Goal: Task Accomplishment & Management: Manage account settings

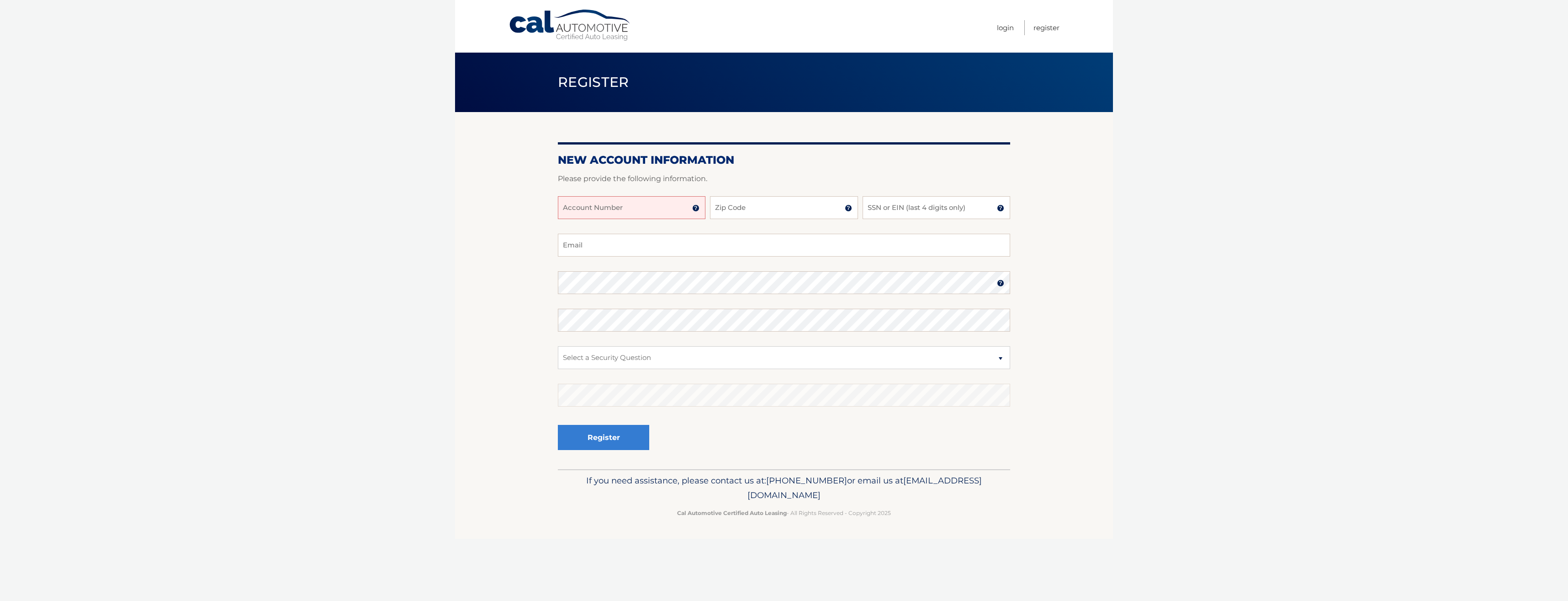
click at [664, 212] on input "Account Number" at bounding box center [631, 207] width 147 height 23
type input "44456000972"
click at [756, 208] on input "Zip Code" at bounding box center [784, 207] width 147 height 23
type input "33015"
click at [883, 215] on input "SSN or EIN (last 4 digits only)" at bounding box center [936, 207] width 147 height 23
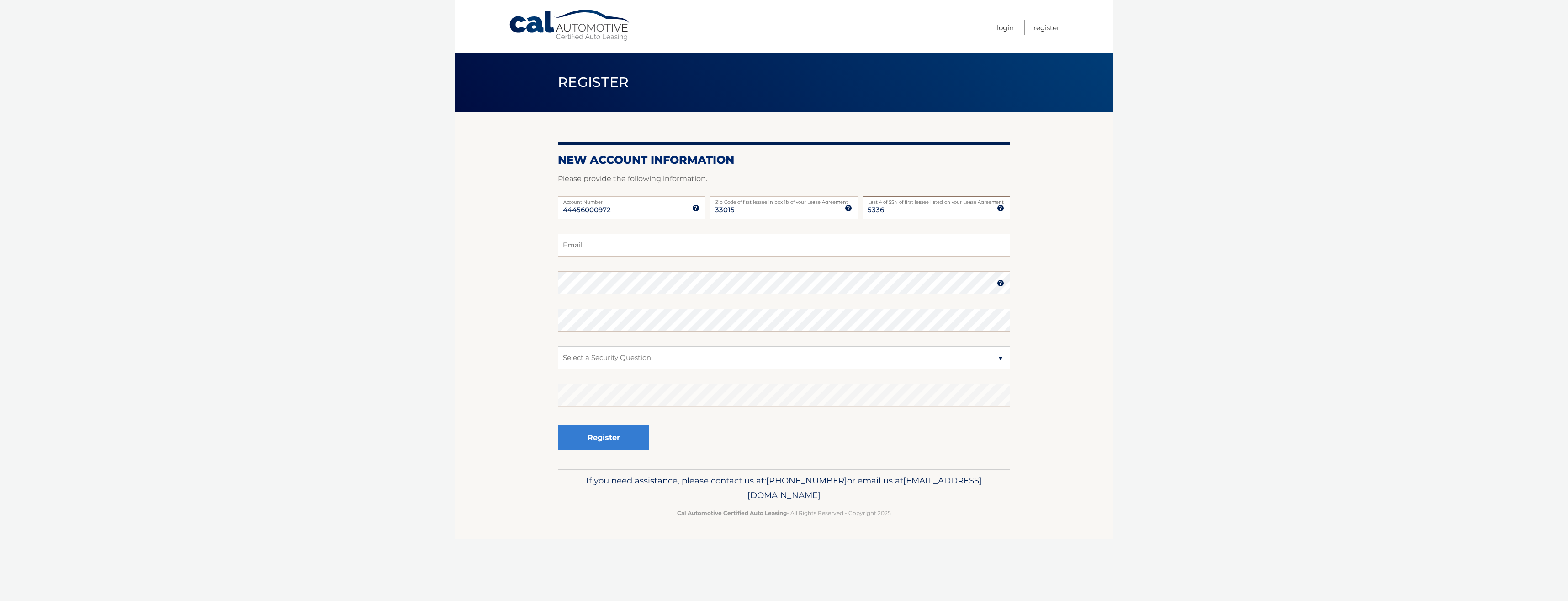
type input "5336"
click at [817, 232] on div "44456000972 Account Number 11 digit account number provided on your coupon book…" at bounding box center [784, 215] width 453 height 37
click at [810, 239] on input "Email" at bounding box center [784, 245] width 453 height 23
type input "jomolcarasmie@yahoo.com"
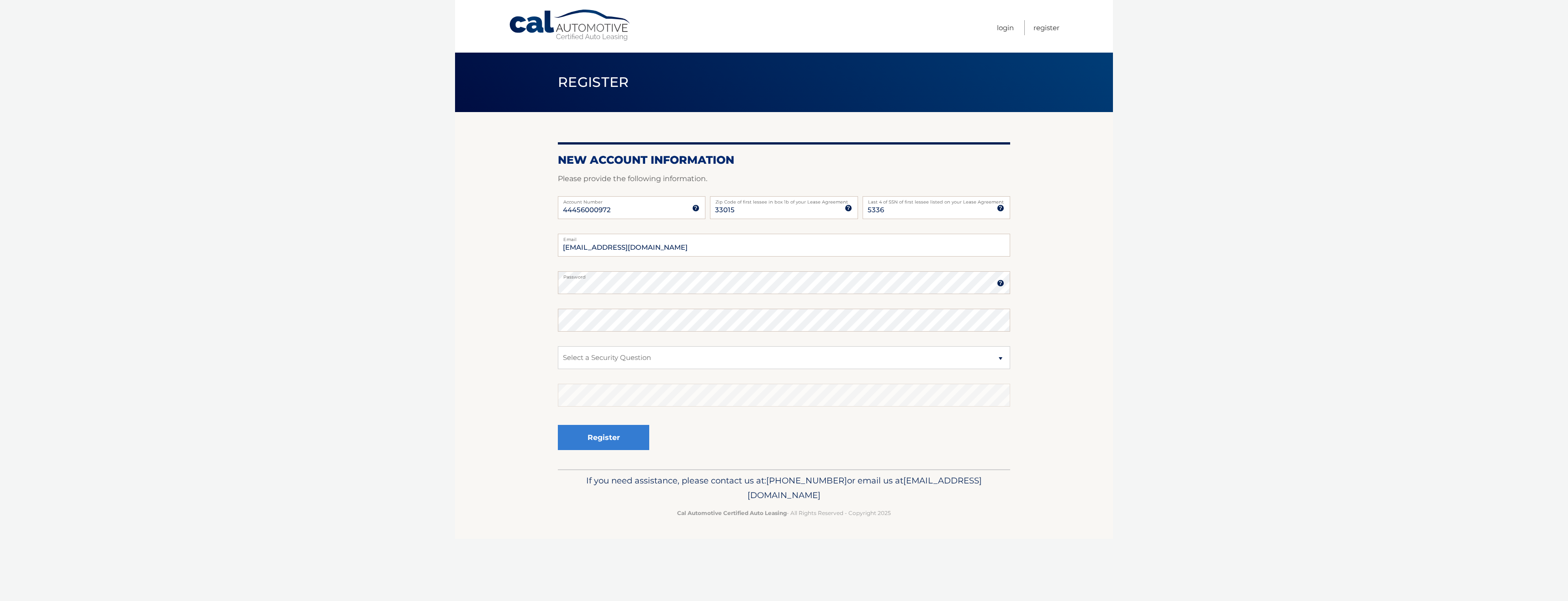
click at [998, 287] on img at bounding box center [1000, 283] width 7 height 7
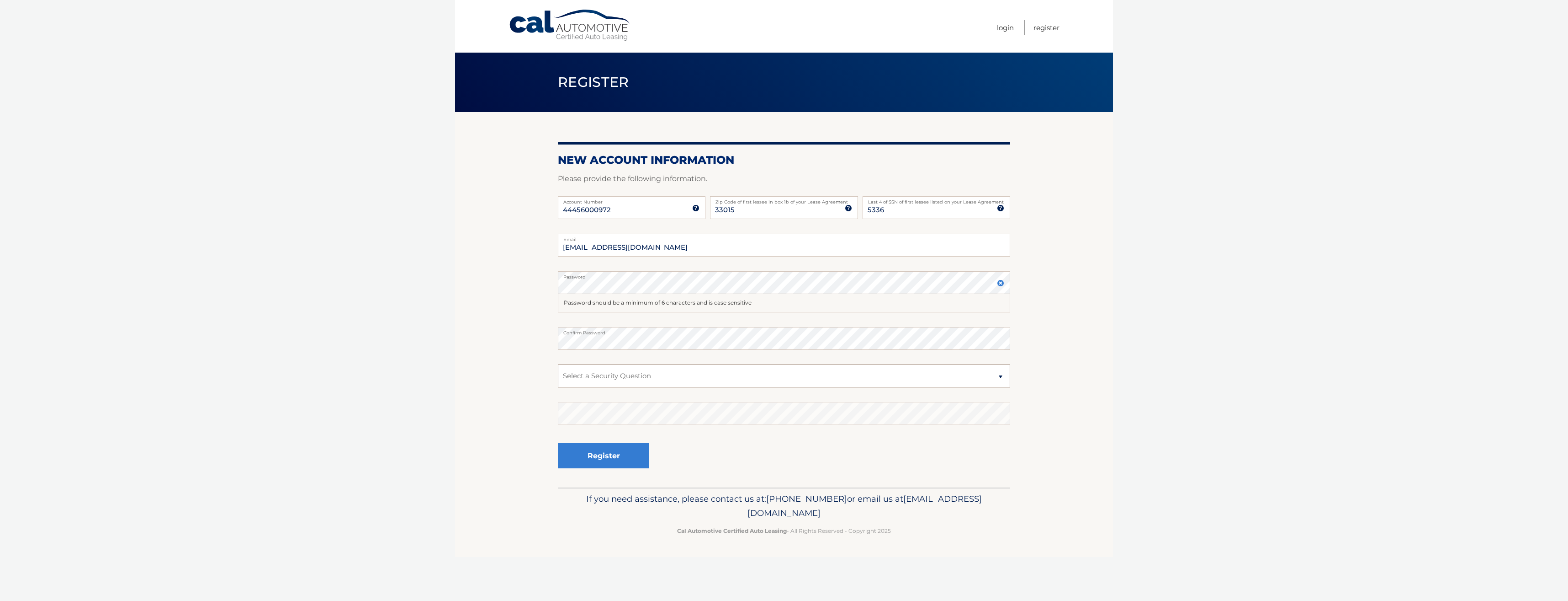
click at [669, 376] on select "Select a Security Question What was the name of your elementary school? What is…" at bounding box center [784, 376] width 453 height 23
select select "4"
click at [558, 364] on select "Select a Security Question What was the name of your elementary school? What is…" at bounding box center [784, 376] width 453 height 23
click at [640, 459] on button "Register" at bounding box center [603, 455] width 92 height 25
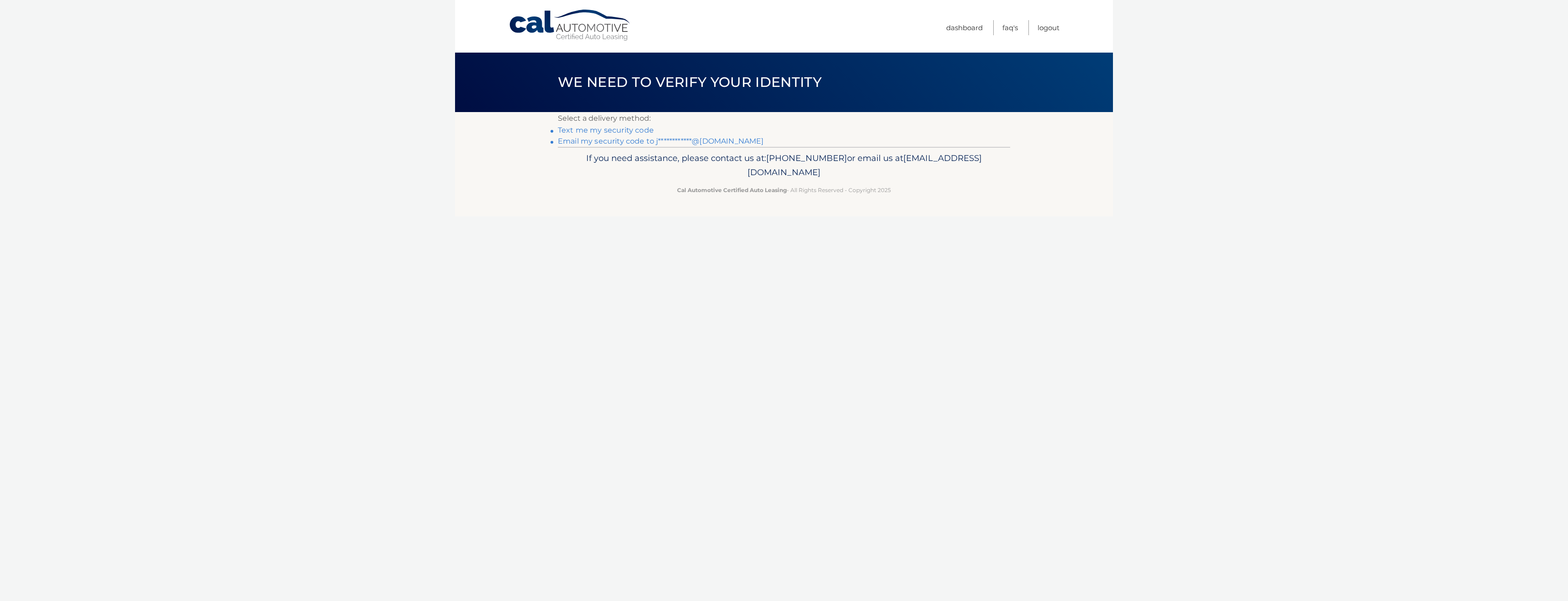
click at [622, 140] on link "**********" at bounding box center [661, 141] width 206 height 9
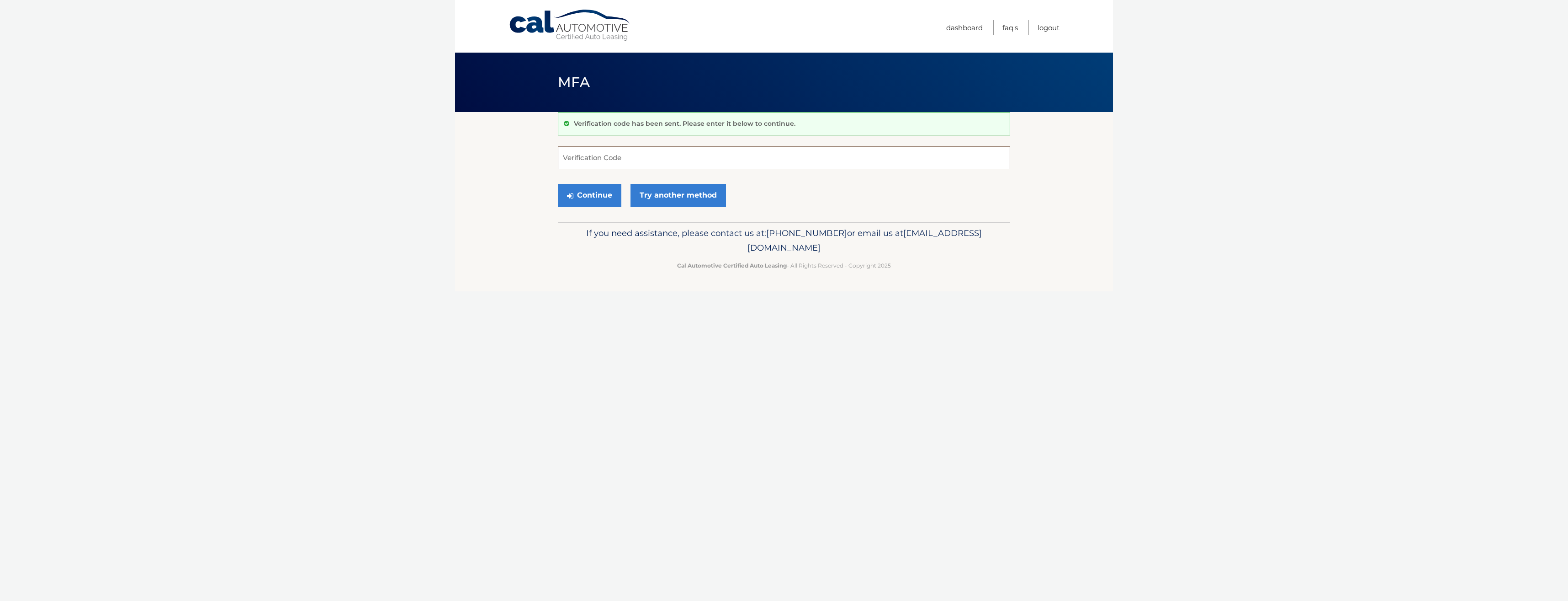
click at [613, 160] on input "Verification Code" at bounding box center [784, 157] width 453 height 23
type input "552301"
click at [603, 206] on button "Continue" at bounding box center [589, 195] width 64 height 23
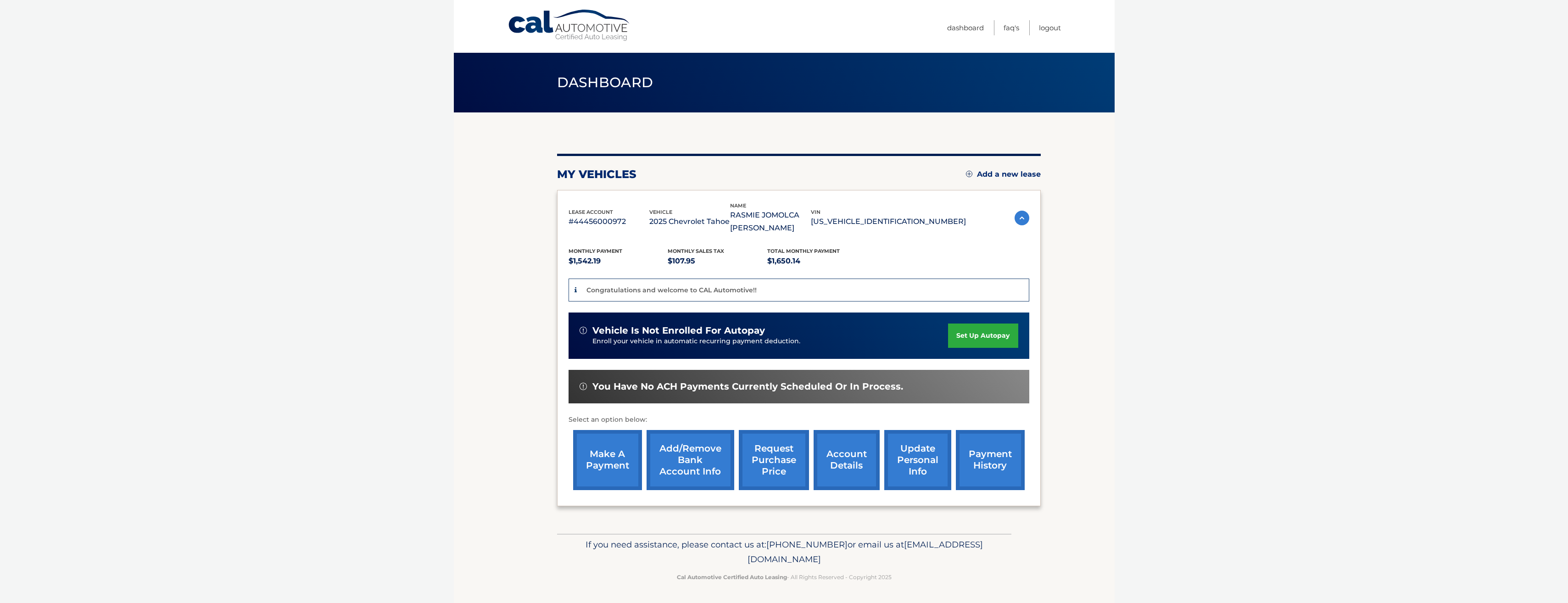
drag, startPoint x: 966, startPoint y: 340, endPoint x: 955, endPoint y: 345, distance: 12.1
click at [966, 340] on link "set up autopay" at bounding box center [982, 336] width 70 height 24
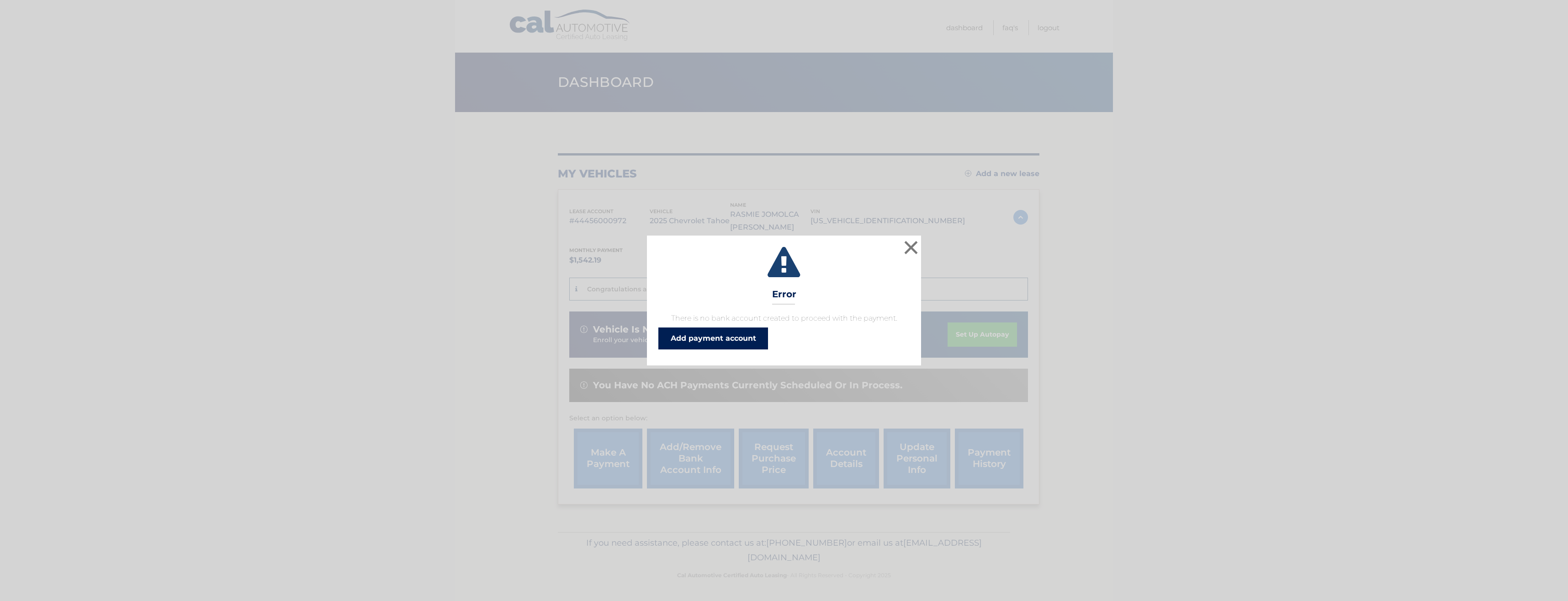
click at [740, 339] on link "Add payment account" at bounding box center [713, 338] width 109 height 22
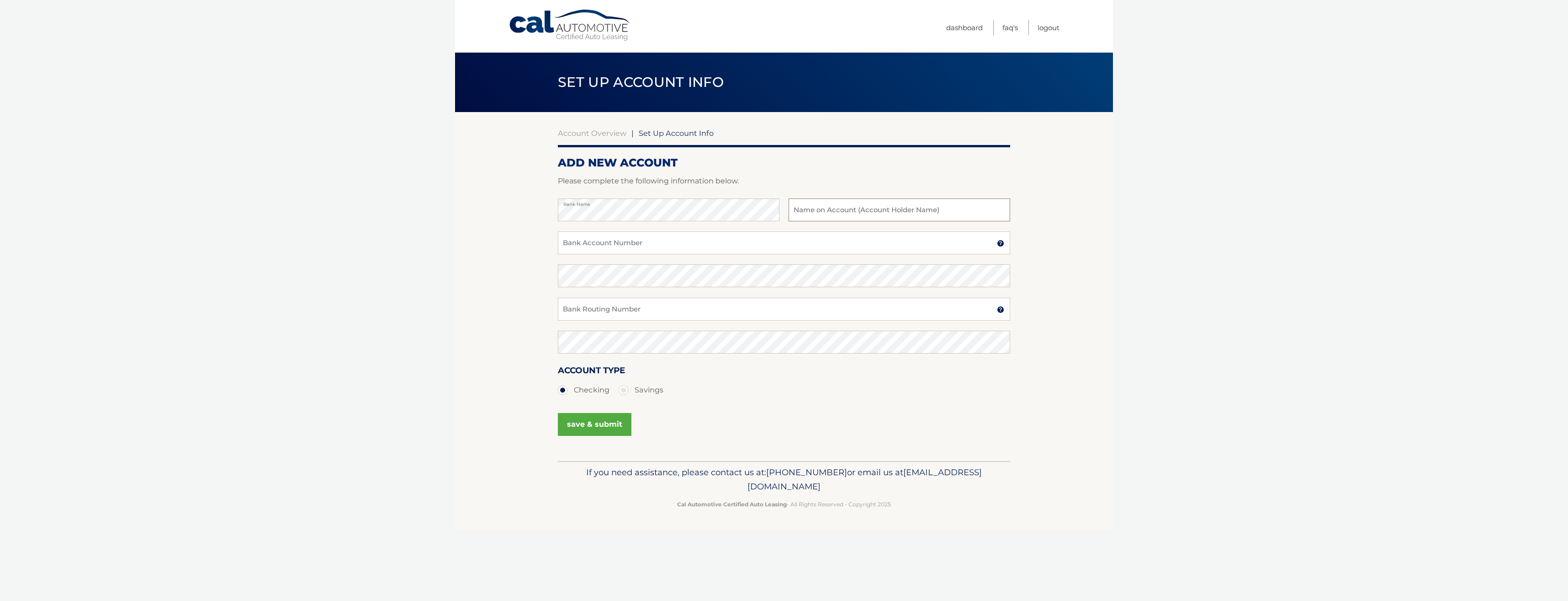
click at [789, 206] on input "text" at bounding box center [899, 210] width 222 height 23
type input "[PERSON_NAME]"
click at [692, 247] on input "Bank Account Number" at bounding box center [784, 243] width 453 height 23
click at [535, 260] on section "Account Overview | Set Up Account Info ADD NEW ACCOUNT Please complete the foll…" at bounding box center [784, 287] width 658 height 349
click at [635, 250] on input "Bank Account Number" at bounding box center [784, 243] width 453 height 23
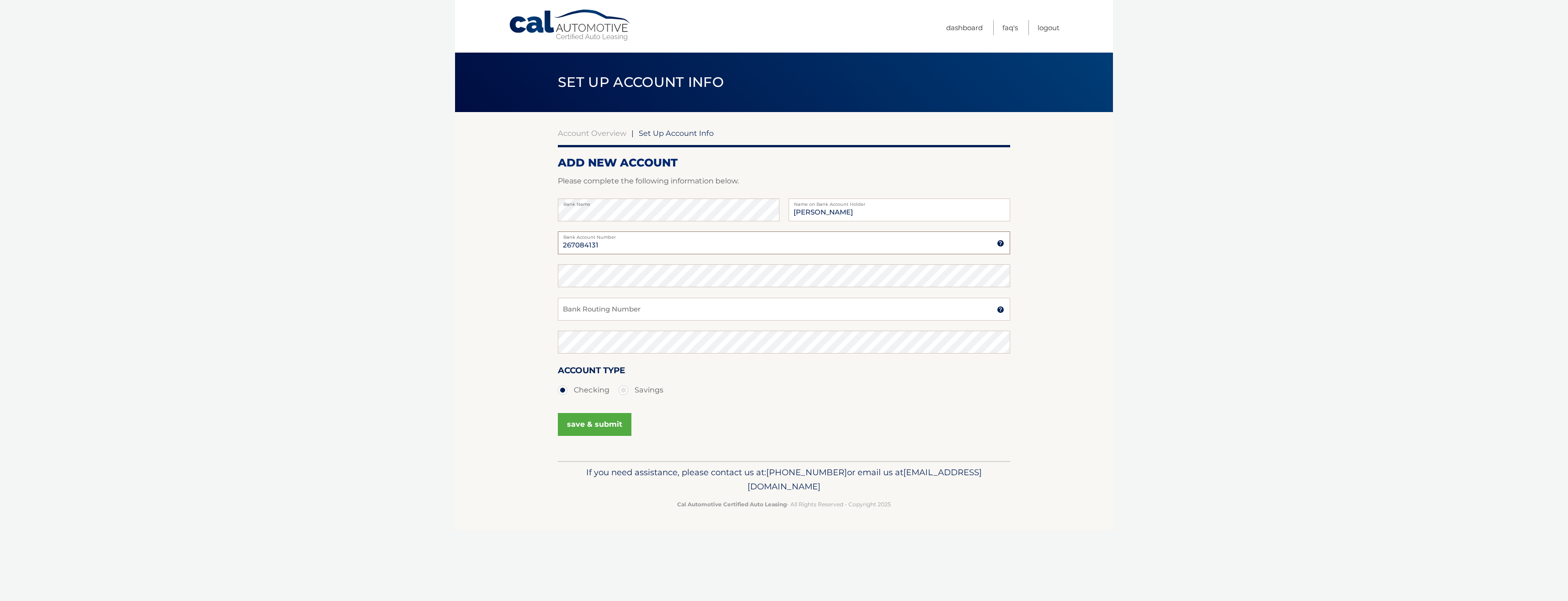
click at [626, 251] on input "267084131" at bounding box center [784, 243] width 453 height 23
type input "267084131"
click at [614, 311] on input "Bank Routing Number" at bounding box center [784, 309] width 453 height 23
click at [678, 316] on input "762582802" at bounding box center [784, 309] width 453 height 23
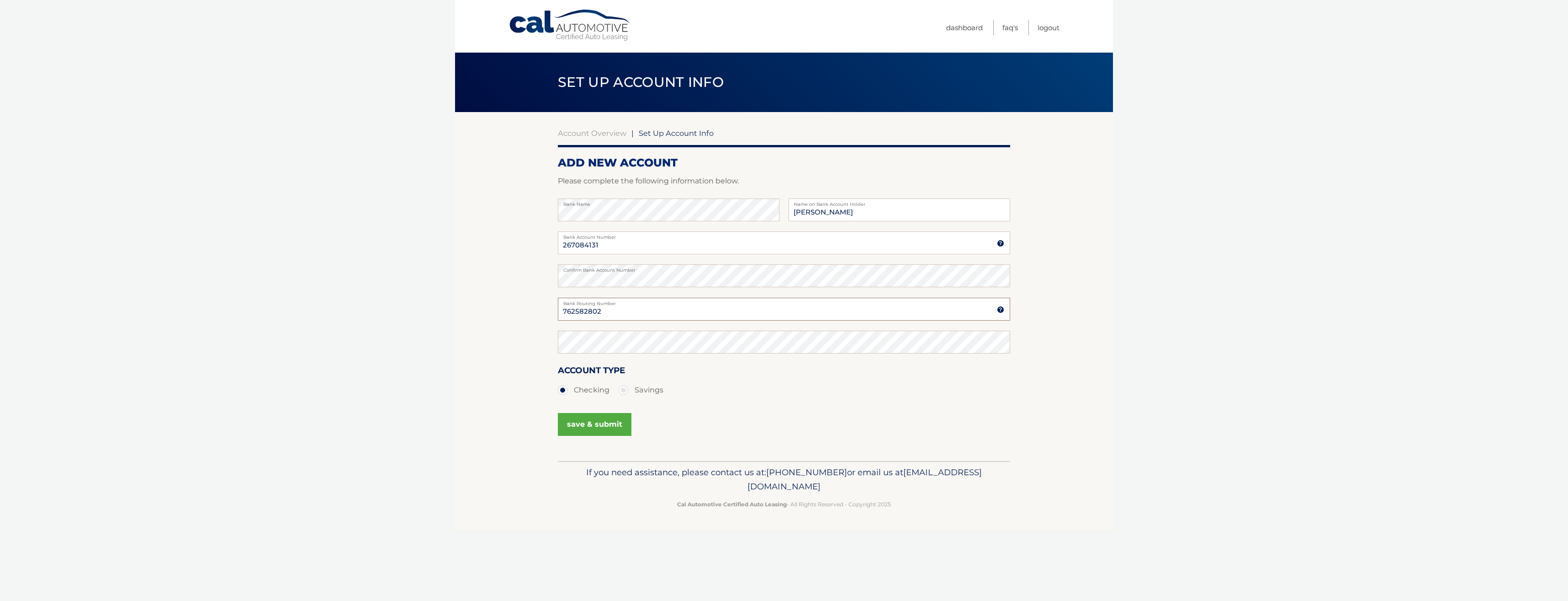
click at [678, 316] on input "762582802" at bounding box center [784, 309] width 453 height 23
type input "762582802"
click at [596, 424] on button "save & submit" at bounding box center [594, 424] width 74 height 23
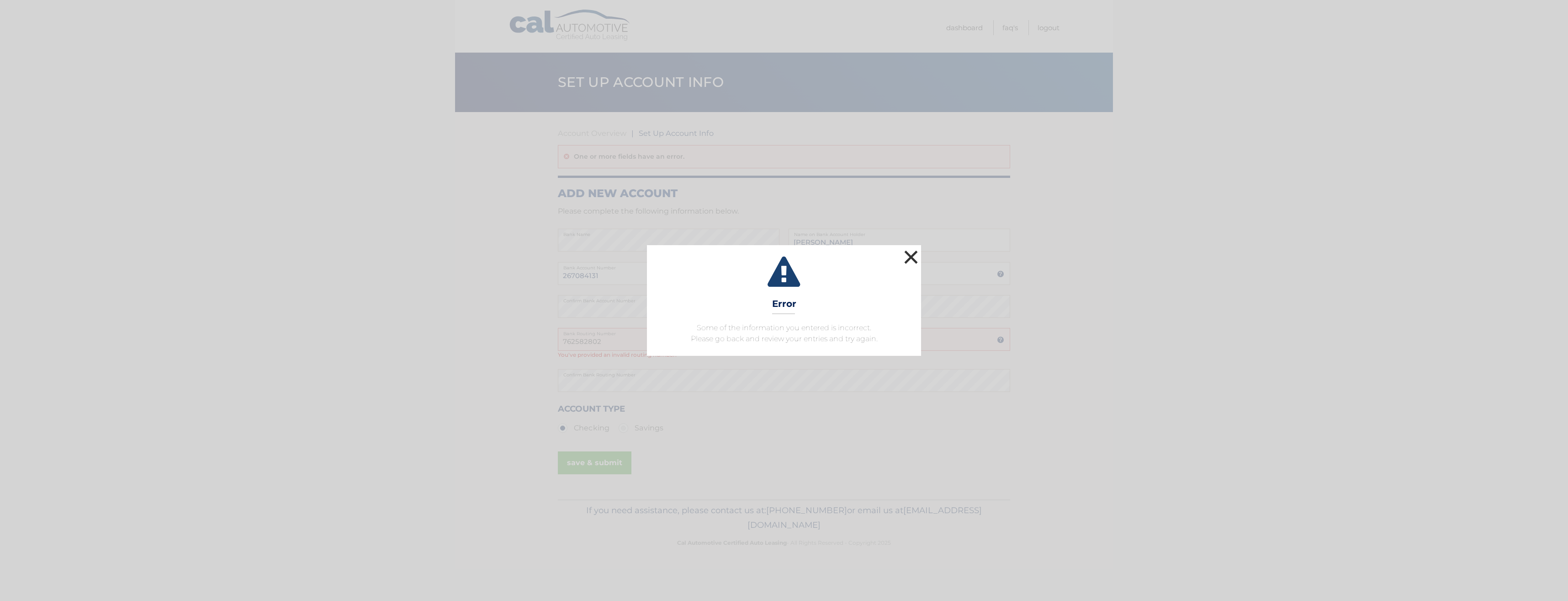
click at [907, 258] on button "×" at bounding box center [911, 257] width 19 height 19
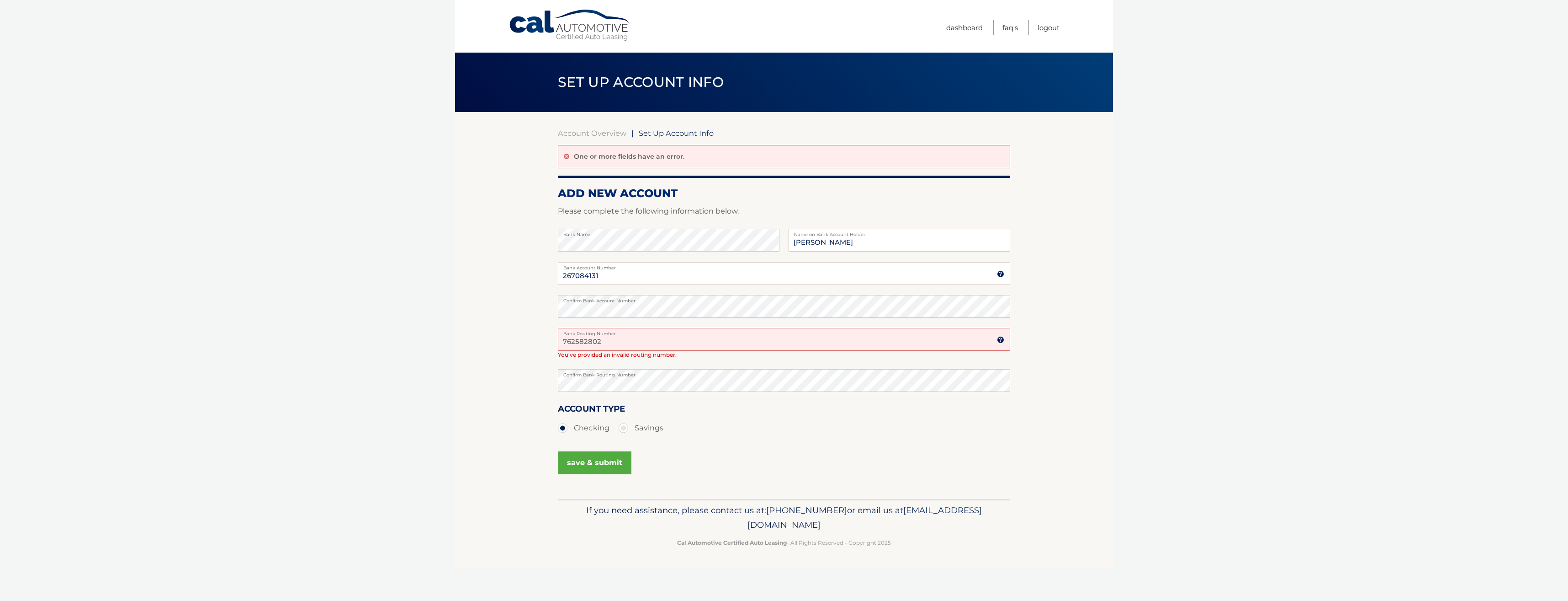
click at [622, 343] on input "762582802" at bounding box center [784, 339] width 453 height 23
click at [565, 340] on input "762582802" at bounding box center [784, 339] width 453 height 23
type input "762582802"
click at [603, 459] on button "save & submit" at bounding box center [594, 463] width 74 height 23
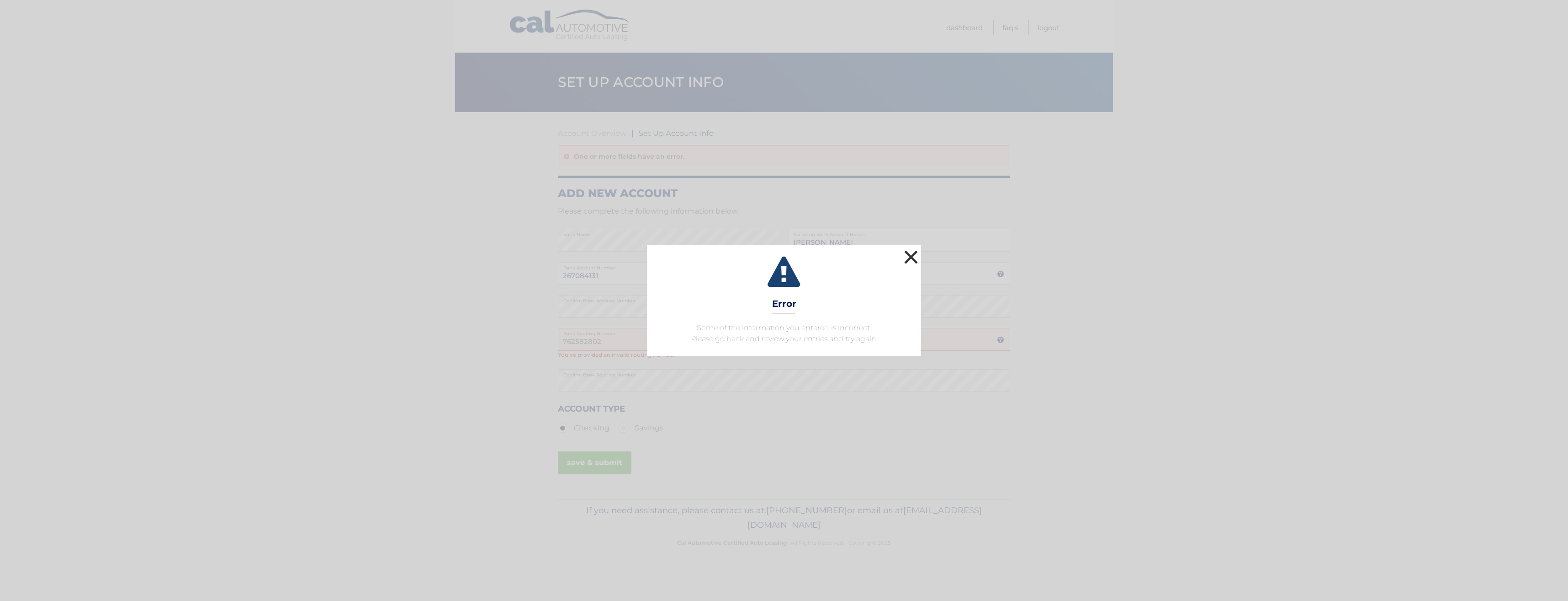
click at [907, 256] on button "×" at bounding box center [911, 257] width 19 height 19
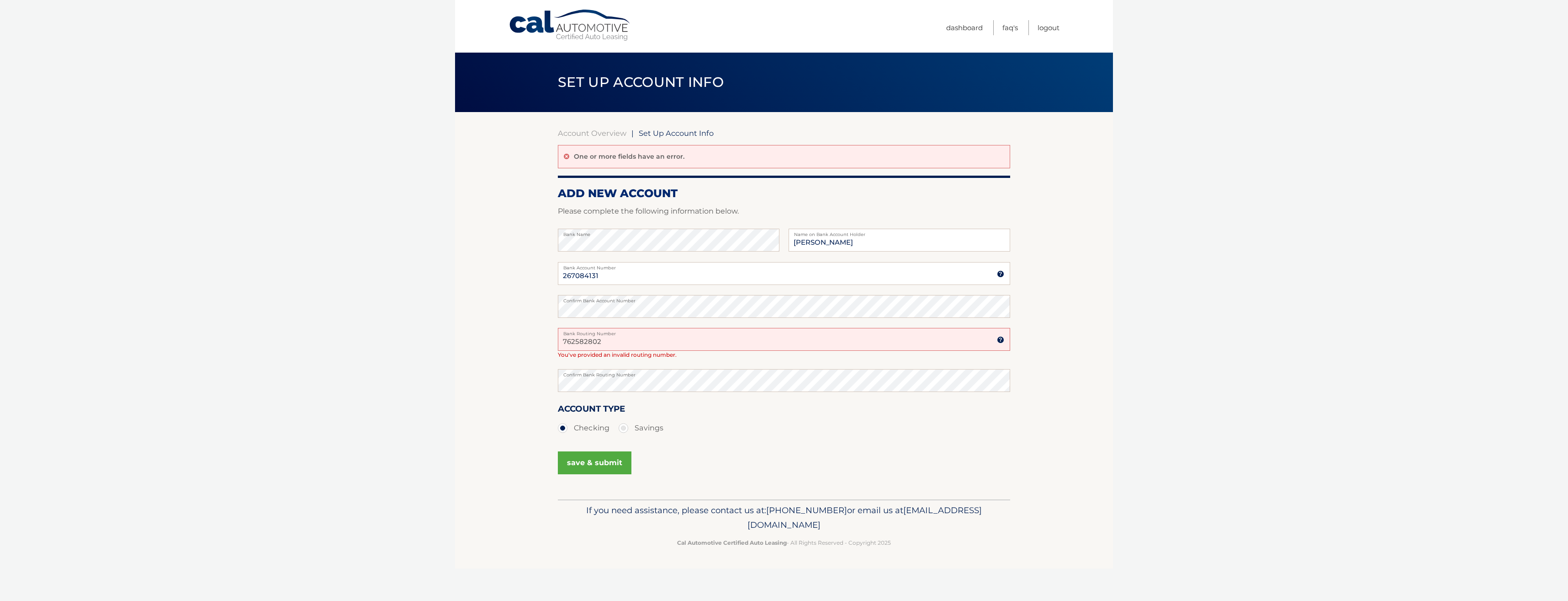
click at [656, 338] on input "762582802" at bounding box center [784, 339] width 453 height 23
type input "762582802"
drag, startPoint x: 597, startPoint y: 451, endPoint x: 599, endPoint y: 458, distance: 7.3
click at [598, 457] on button "save & submit" at bounding box center [594, 463] width 74 height 23
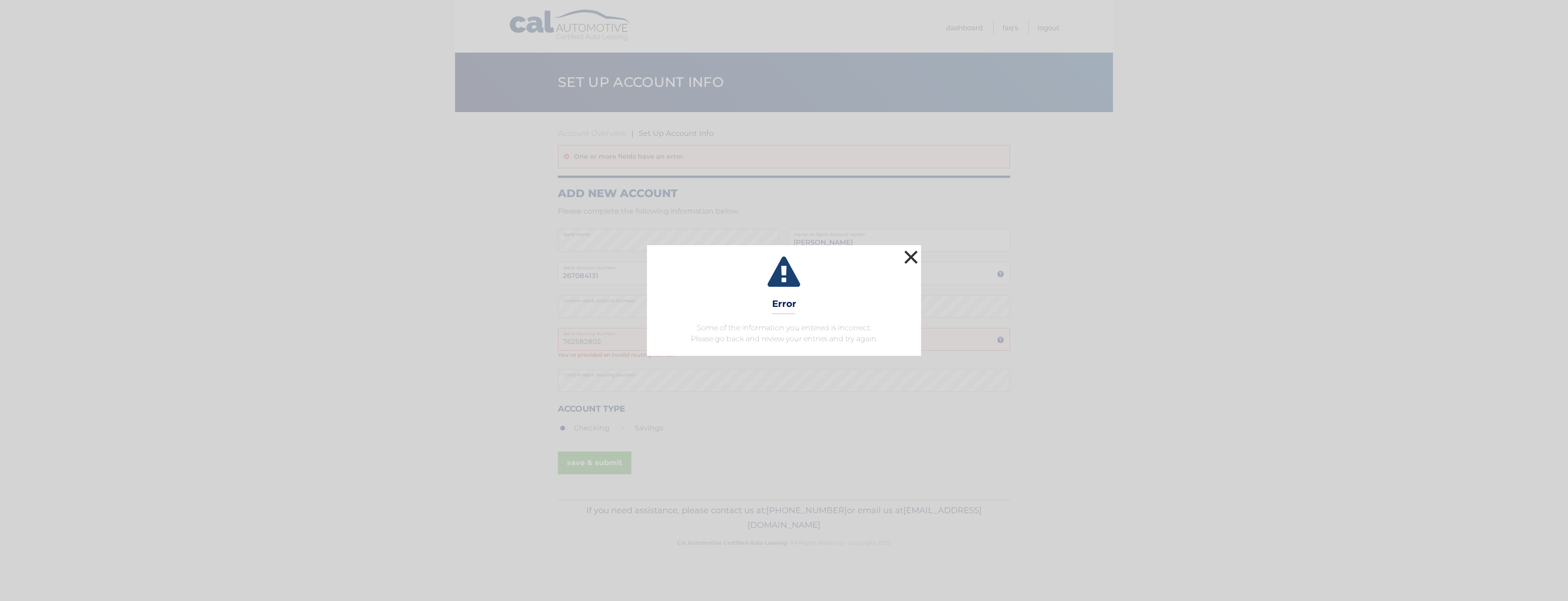
click at [909, 260] on button "×" at bounding box center [911, 257] width 19 height 19
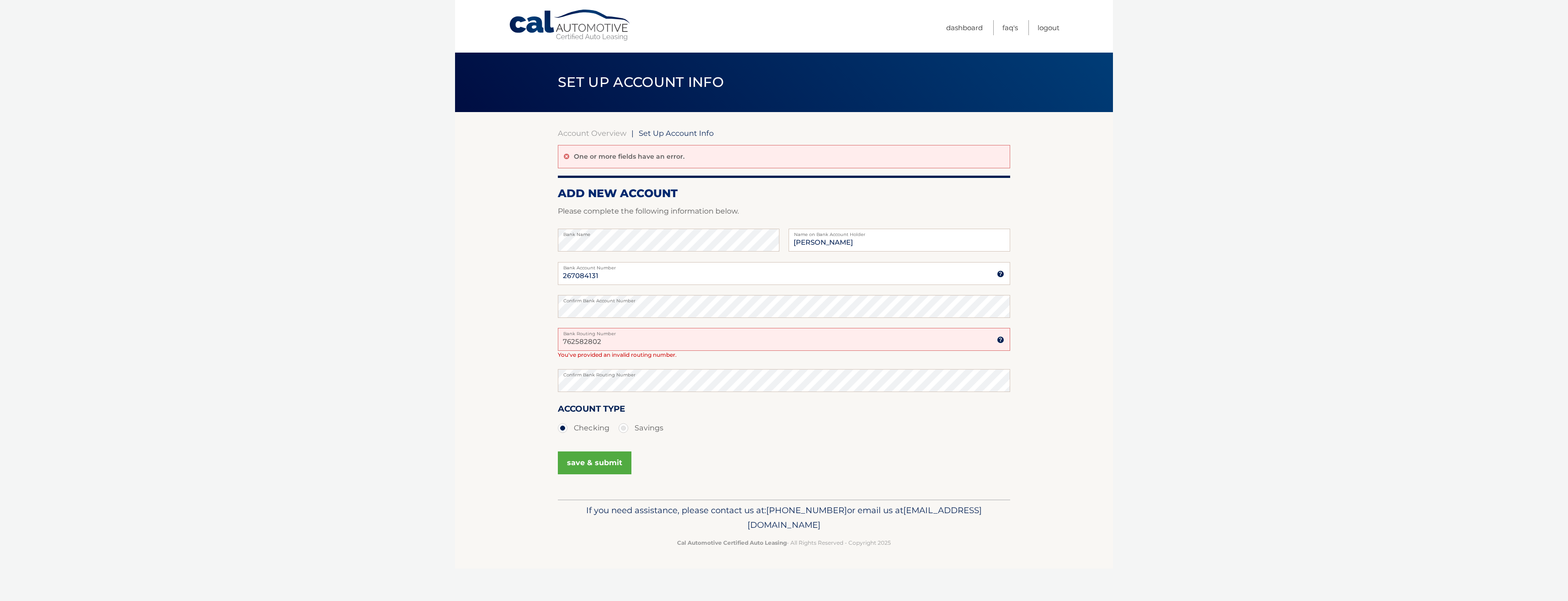
drag, startPoint x: 636, startPoint y: 343, endPoint x: 532, endPoint y: 339, distance: 104.1
click at [532, 339] on section "Account Overview | Set Up Account Info One or more fields have an error. ADD NE…" at bounding box center [784, 306] width 658 height 387
click at [551, 387] on section "Account Overview | Set Up Account Info One or more fields have an error. ADD NE…" at bounding box center [784, 306] width 658 height 387
click at [609, 279] on input "267084131" at bounding box center [784, 273] width 453 height 23
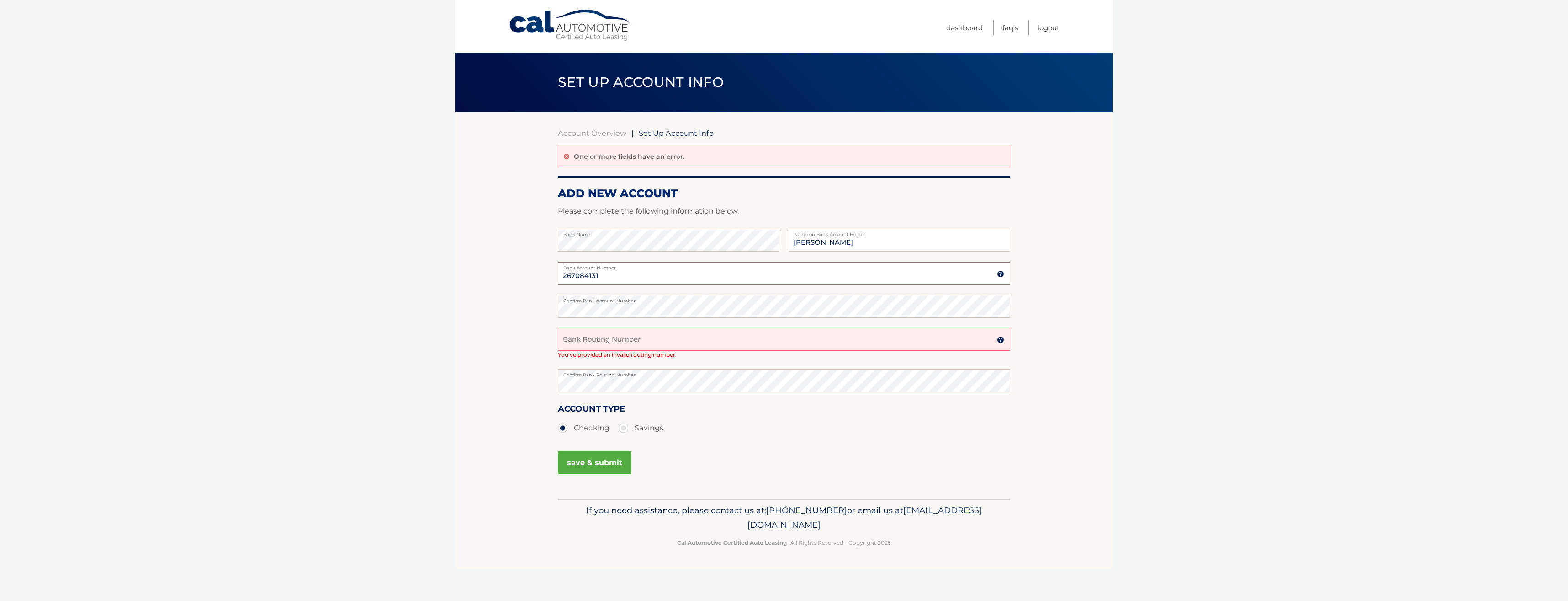
click at [609, 279] on input "267084131" at bounding box center [784, 273] width 453 height 23
paste input "762582802"
type input "762582802"
click at [614, 333] on input "Bank Routing Number" at bounding box center [784, 339] width 453 height 23
type input "267084131"
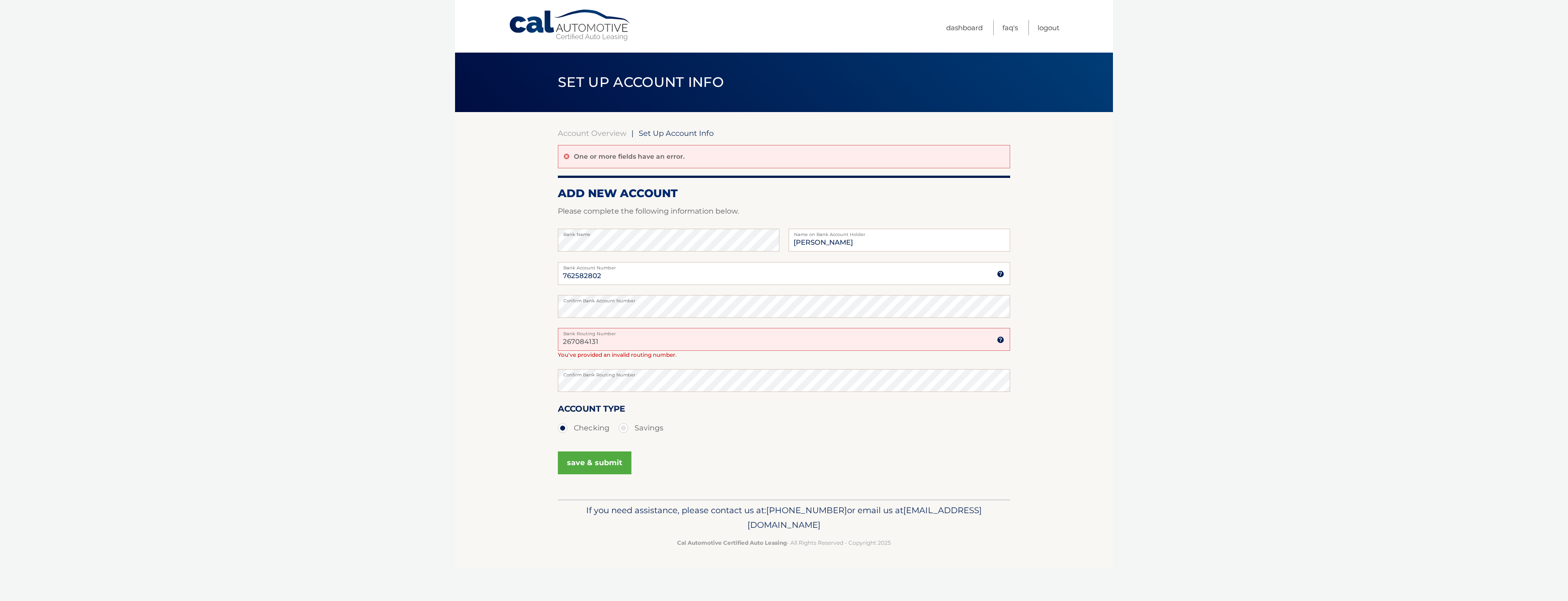
click at [614, 333] on label "Bank Routing Number" at bounding box center [784, 331] width 453 height 7
click at [614, 333] on input "267084131" at bounding box center [784, 339] width 453 height 23
click at [614, 333] on label "Bank Routing Number" at bounding box center [784, 331] width 453 height 7
click at [614, 333] on input "267084131" at bounding box center [784, 339] width 453 height 23
click at [614, 333] on label "Bank Routing Number" at bounding box center [784, 331] width 453 height 7
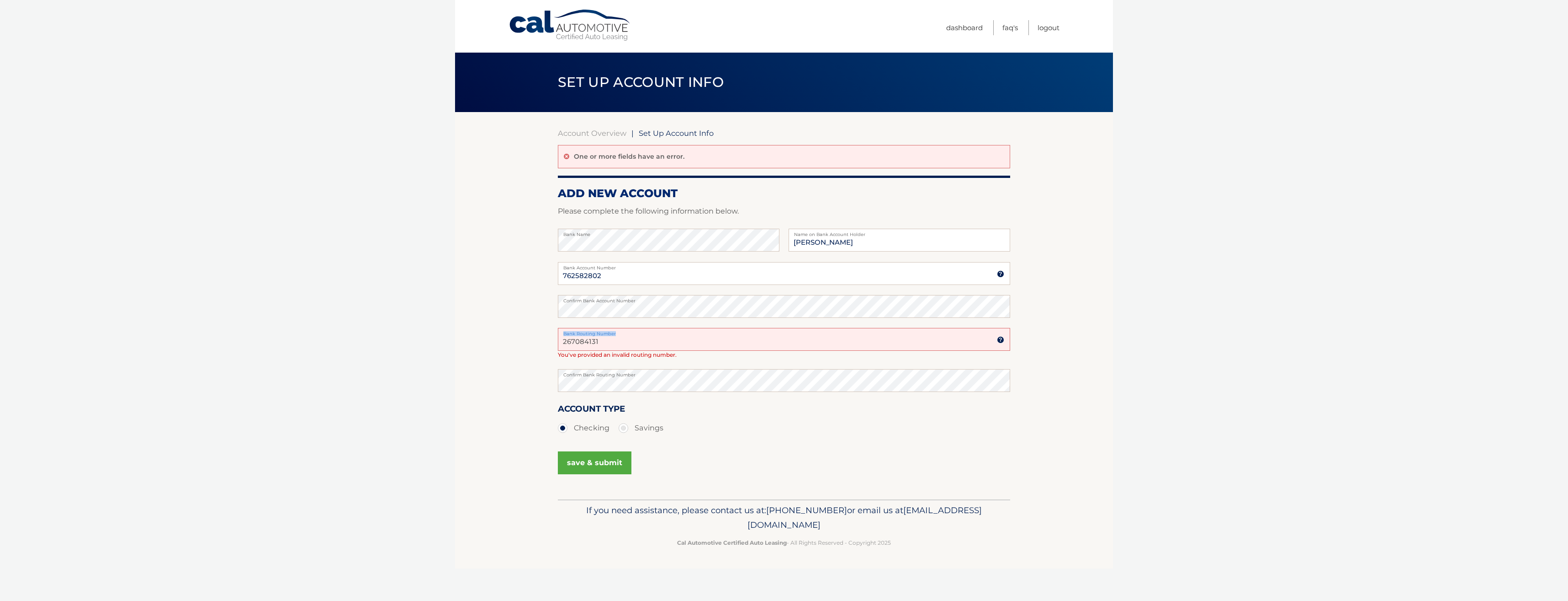
click at [614, 333] on input "267084131" at bounding box center [784, 339] width 453 height 23
drag, startPoint x: 614, startPoint y: 333, endPoint x: 607, endPoint y: 341, distance: 10.6
click at [607, 341] on input "267084131" at bounding box center [784, 339] width 453 height 23
click at [611, 375] on label "Confirm Bank Routing Number" at bounding box center [784, 373] width 453 height 7
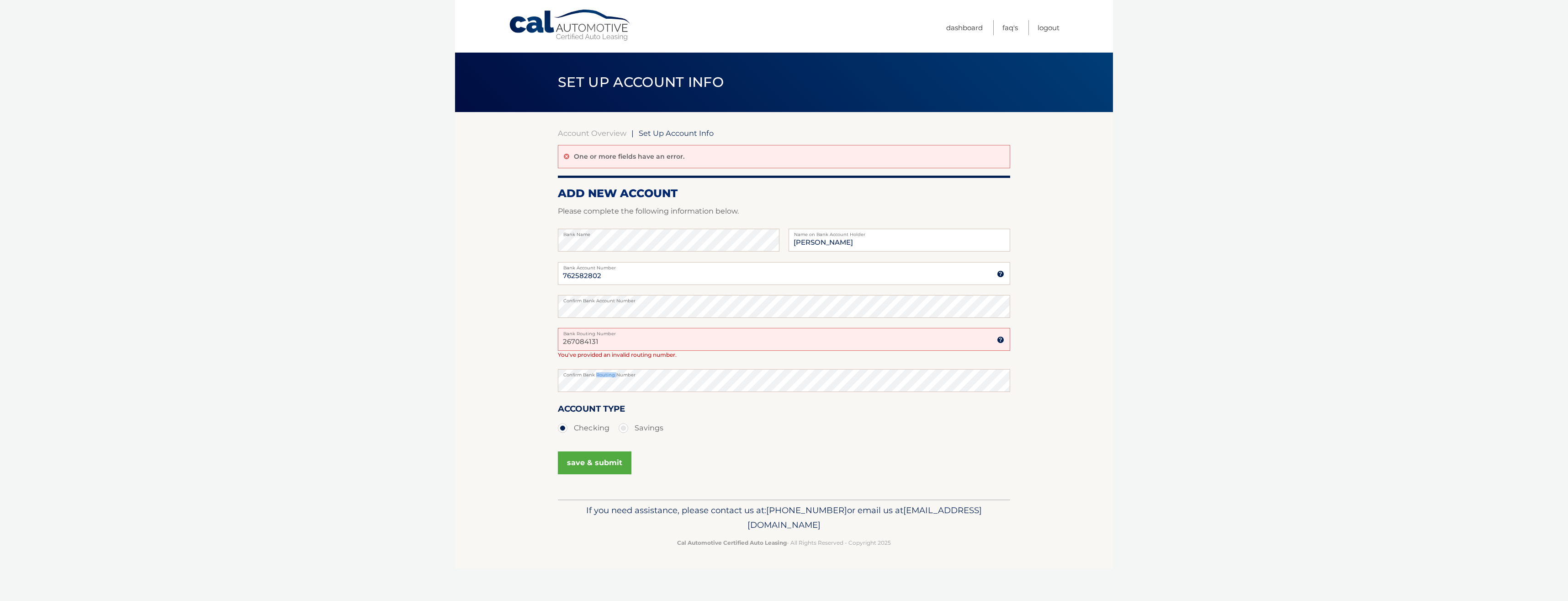
click at [611, 375] on label "Confirm Bank Routing Number" at bounding box center [784, 373] width 453 height 7
click at [597, 469] on button "save & submit" at bounding box center [594, 463] width 74 height 23
click at [591, 464] on button "save & submit" at bounding box center [594, 463] width 74 height 23
click at [602, 460] on button "save & submit" at bounding box center [594, 463] width 74 height 23
click at [597, 461] on button "save & submit" at bounding box center [594, 463] width 74 height 23
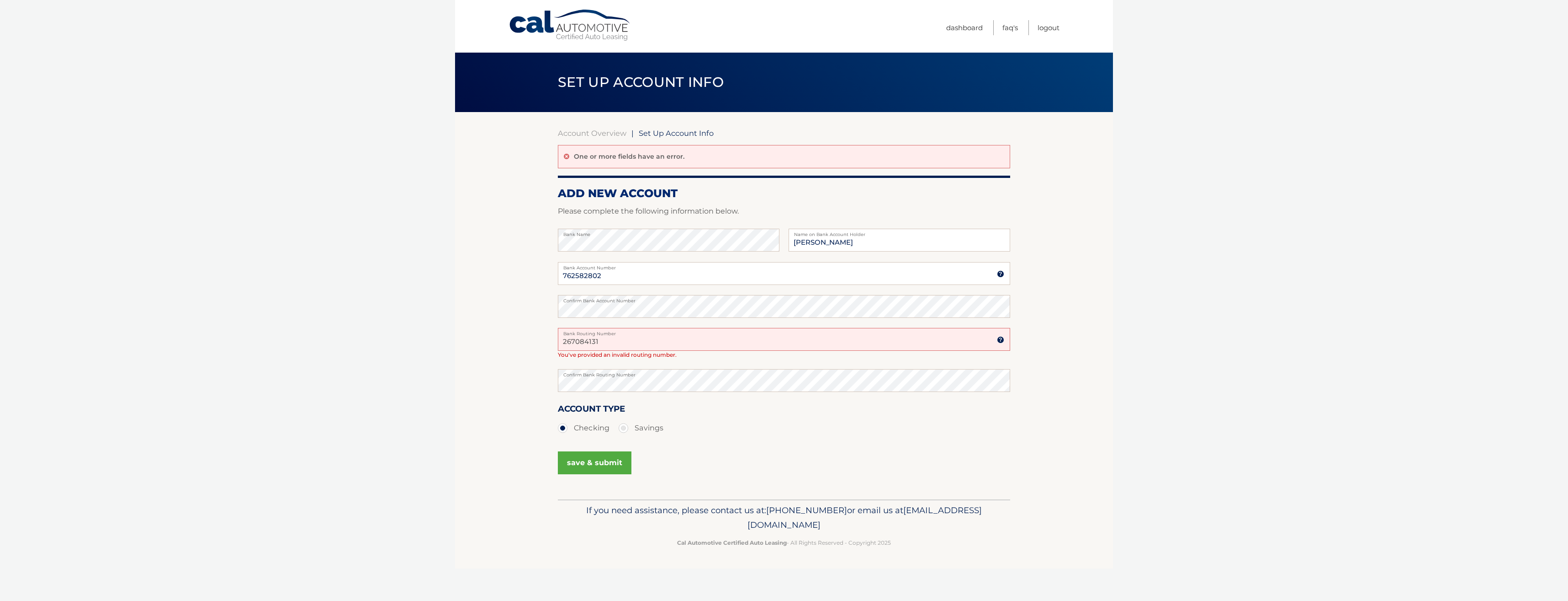
click at [618, 336] on input "267084131" at bounding box center [784, 339] width 453 height 23
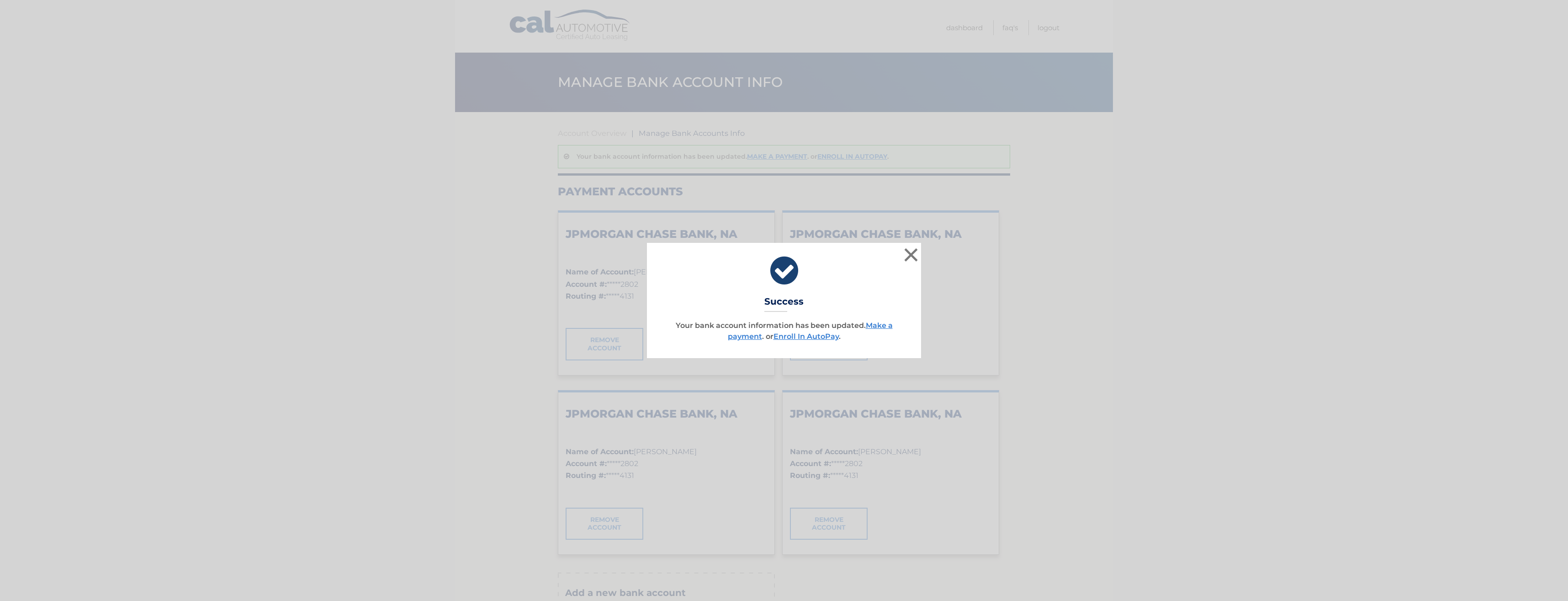
click at [611, 380] on div "× Success Your bank account information has been updated. Make a payment . or E…" at bounding box center [784, 300] width 1568 height 601
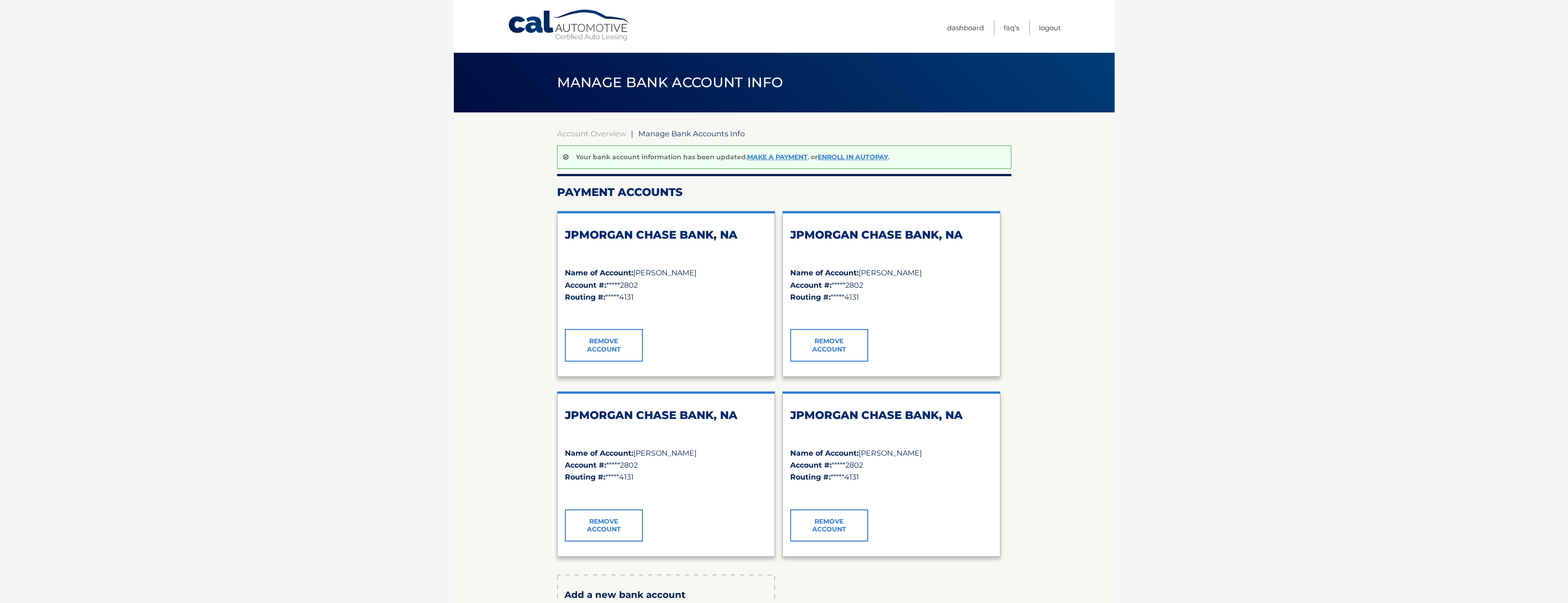
click at [832, 341] on link "Remove Account" at bounding box center [829, 345] width 78 height 32
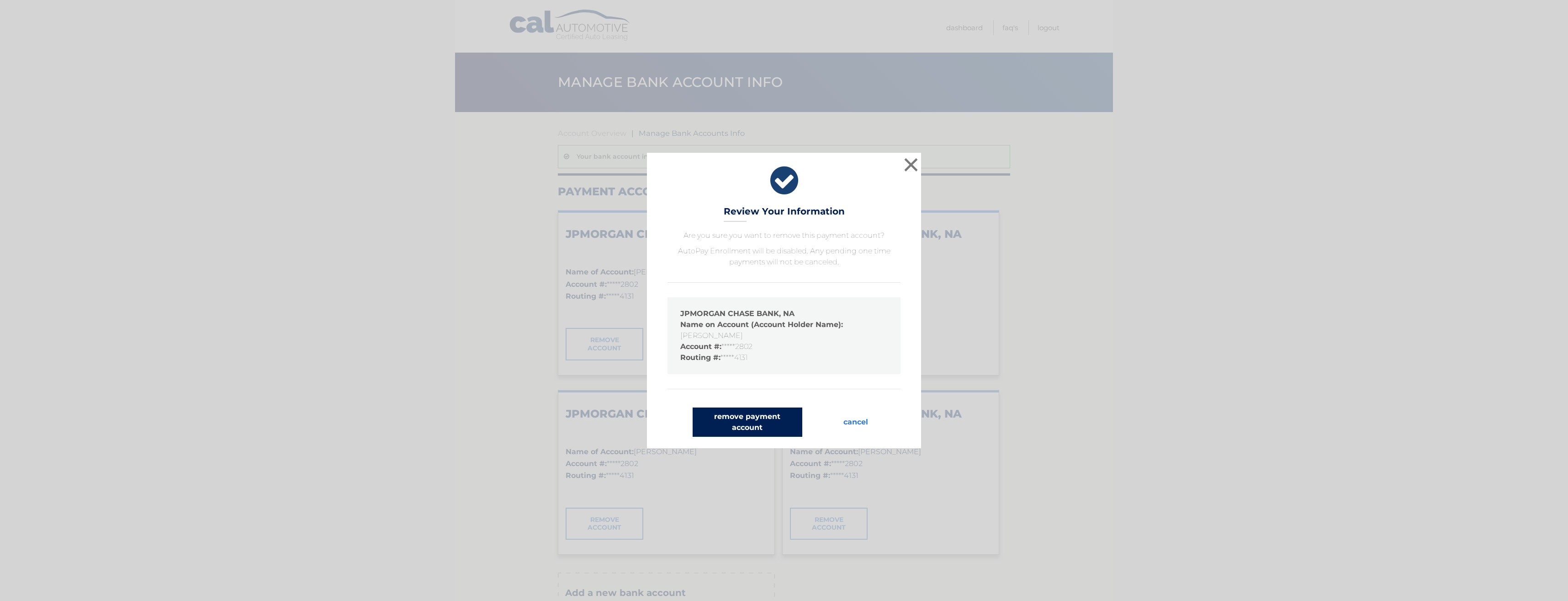
click at [787, 420] on button "remove payment account" at bounding box center [747, 421] width 109 height 29
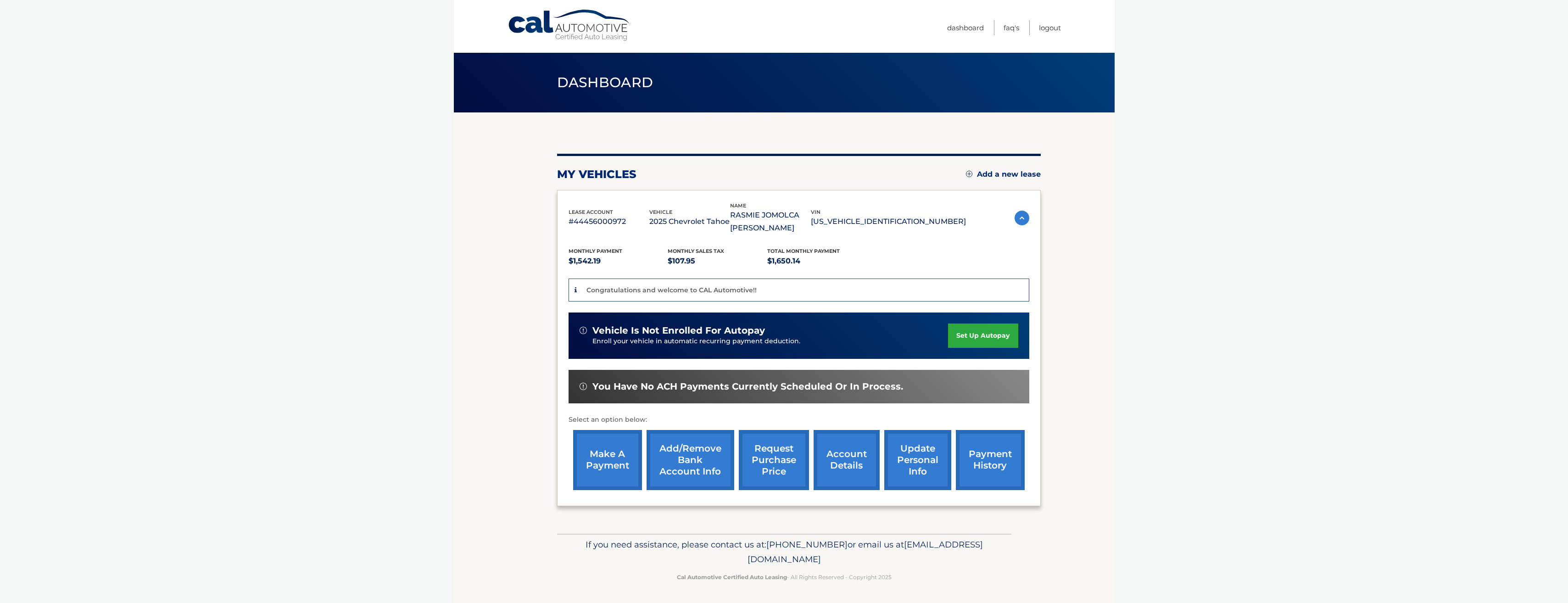
click at [980, 330] on link "set up autopay" at bounding box center [982, 336] width 70 height 24
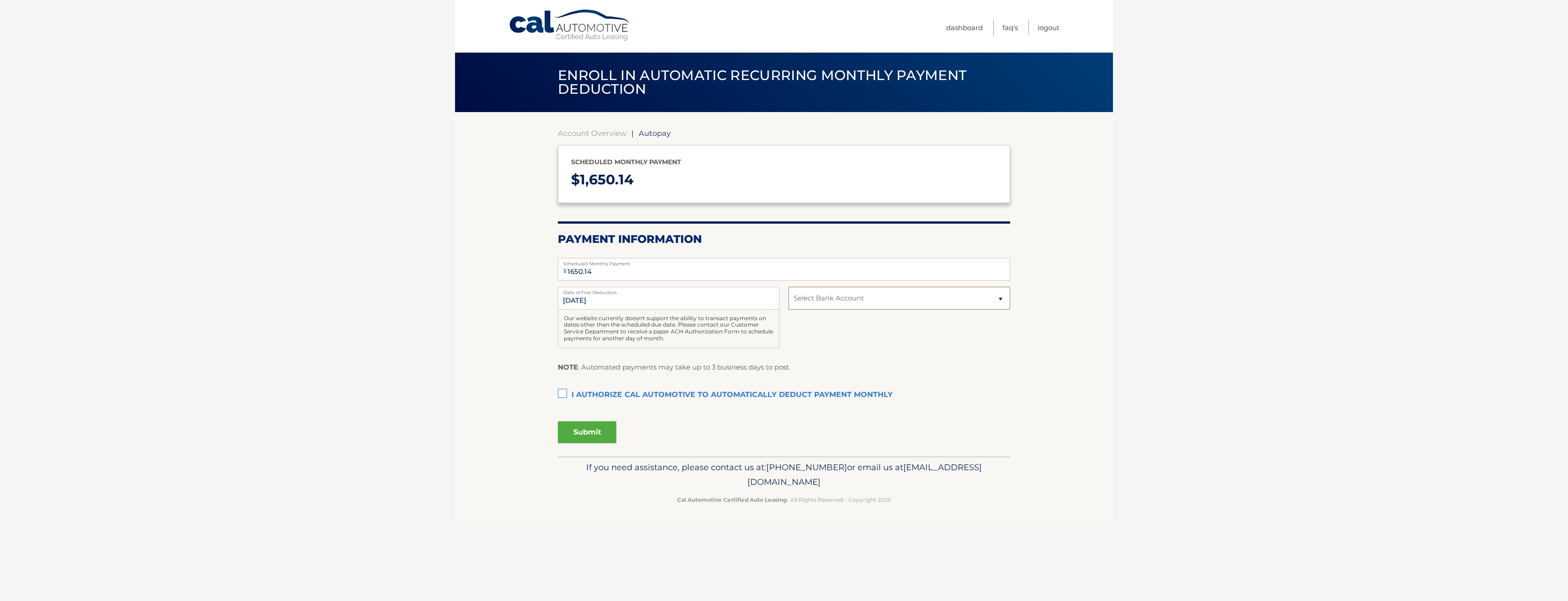
click at [937, 306] on select "Select Bank Account Checking JPMORGAN CHASE BANK, NA *****2802 Checking JPMORGA…" at bounding box center [899, 298] width 222 height 23
select select "ZjdmNzA1N2MtZWNmNS00Yjc5LTlhNjctOWM1NmMyNmU3MGZh"
click at [789, 287] on select "Select Bank Account Checking JPMORGAN CHASE BANK, NA *****2802 Checking JPMORGA…" at bounding box center [899, 298] width 222 height 23
click at [564, 394] on label "I authorize cal automotive to automatically deduct payment monthly This checkbo…" at bounding box center [784, 395] width 453 height 19
click at [0, 0] on input "I authorize cal automotive to automatically deduct payment monthly This checkbo…" at bounding box center [0, 0] width 0 height 0
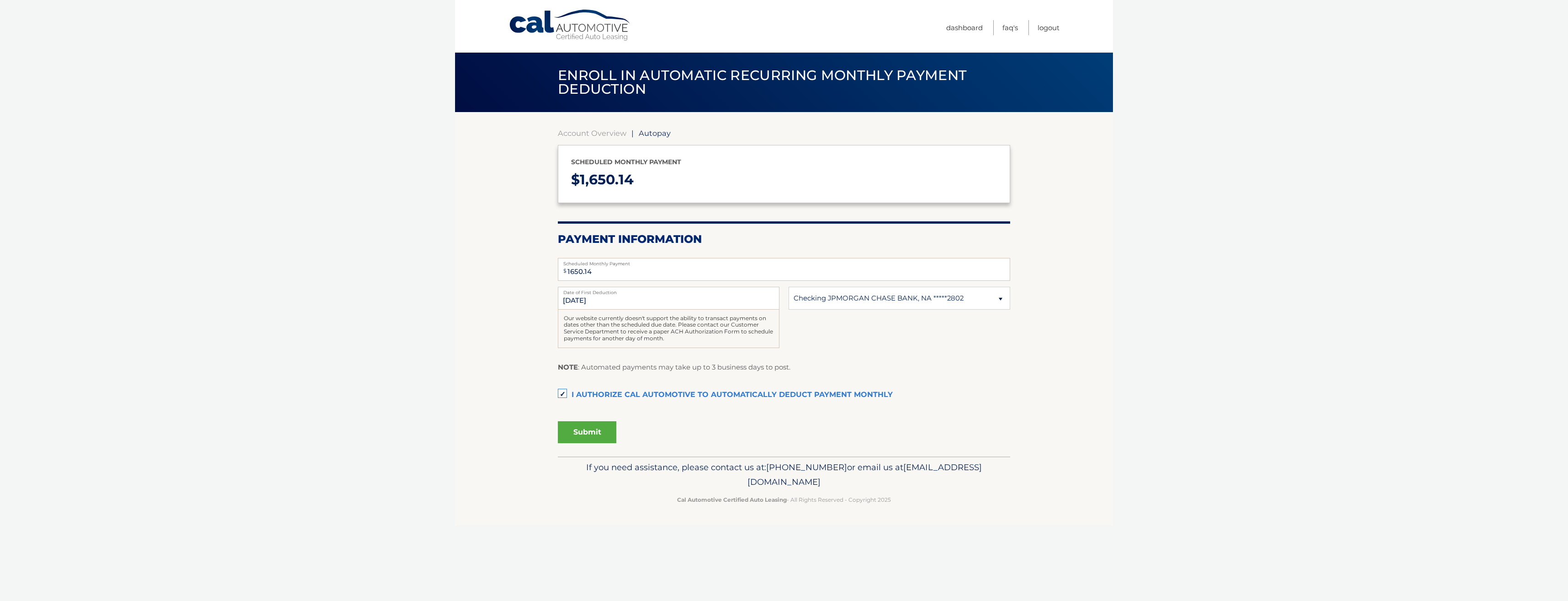
click at [601, 434] on button "Submit" at bounding box center [587, 432] width 59 height 22
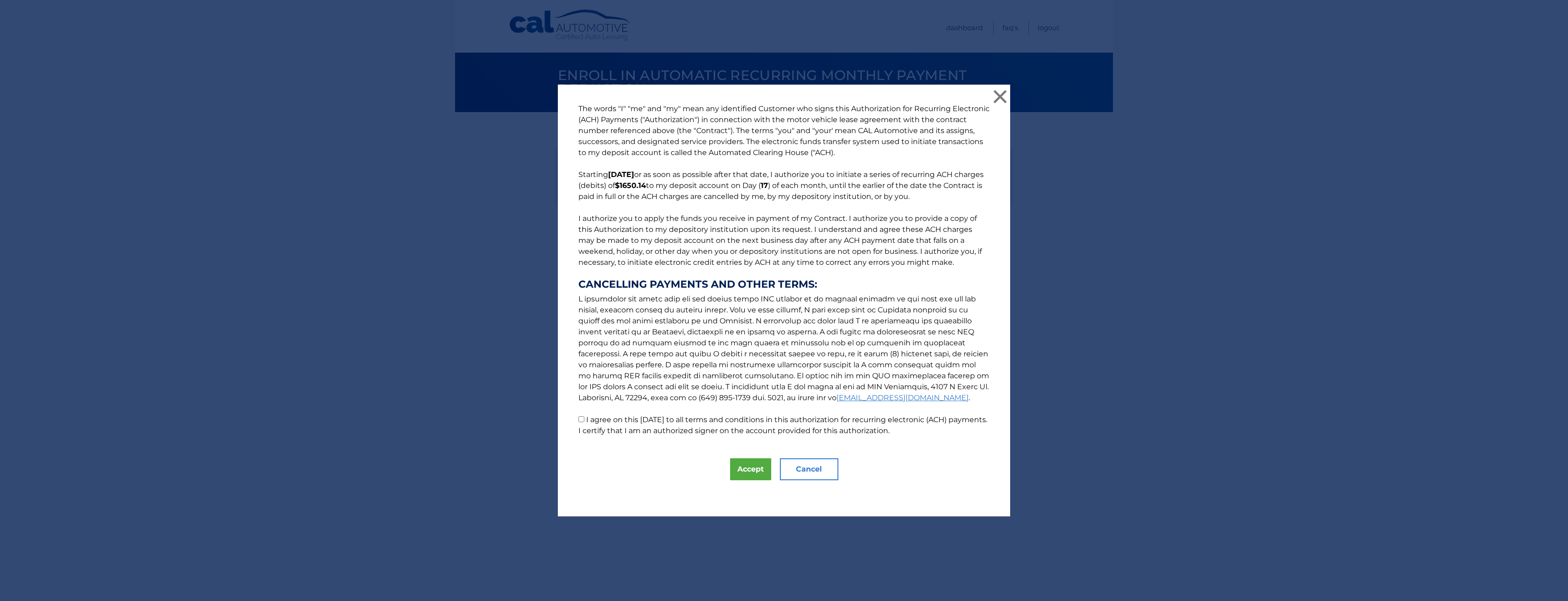
click at [578, 420] on input "I agree on this 09/08/2025 to all terms and conditions in this authorization fo…" at bounding box center [581, 419] width 6 height 6
checkbox input "true"
click at [756, 470] on button "Accept" at bounding box center [751, 469] width 41 height 22
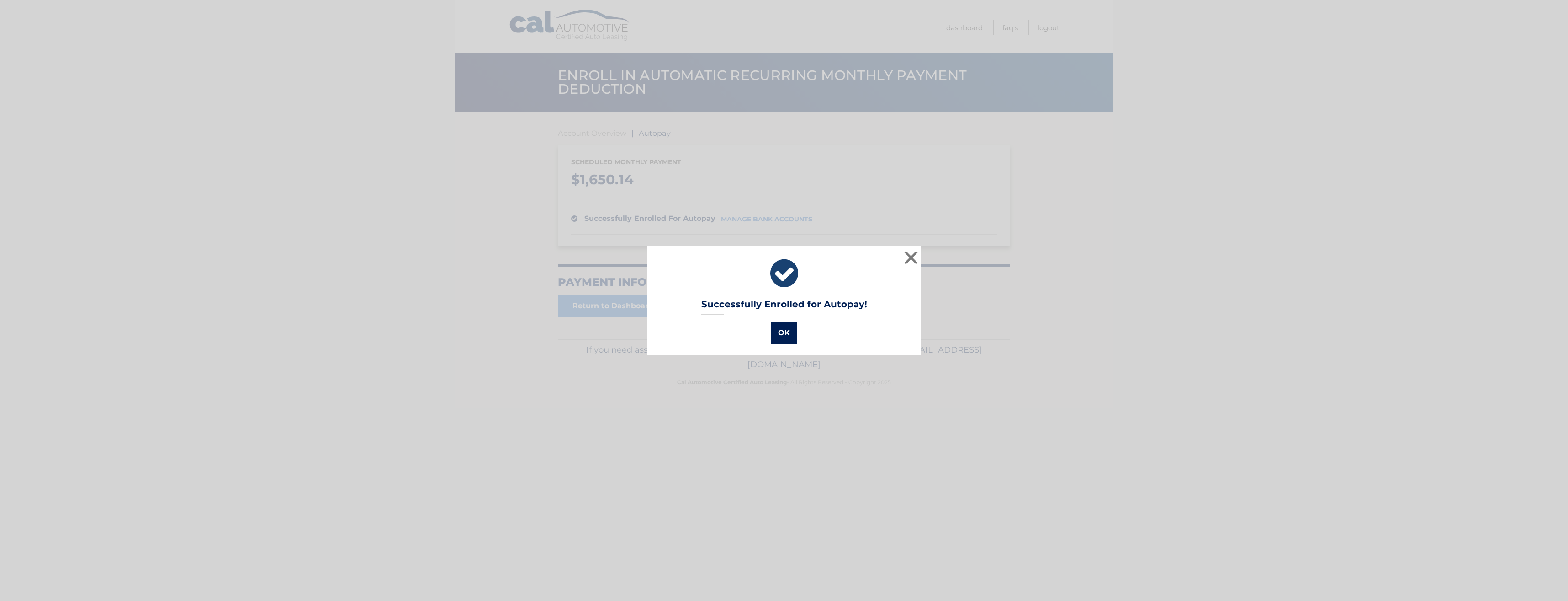
click at [776, 333] on button "OK" at bounding box center [784, 333] width 26 height 22
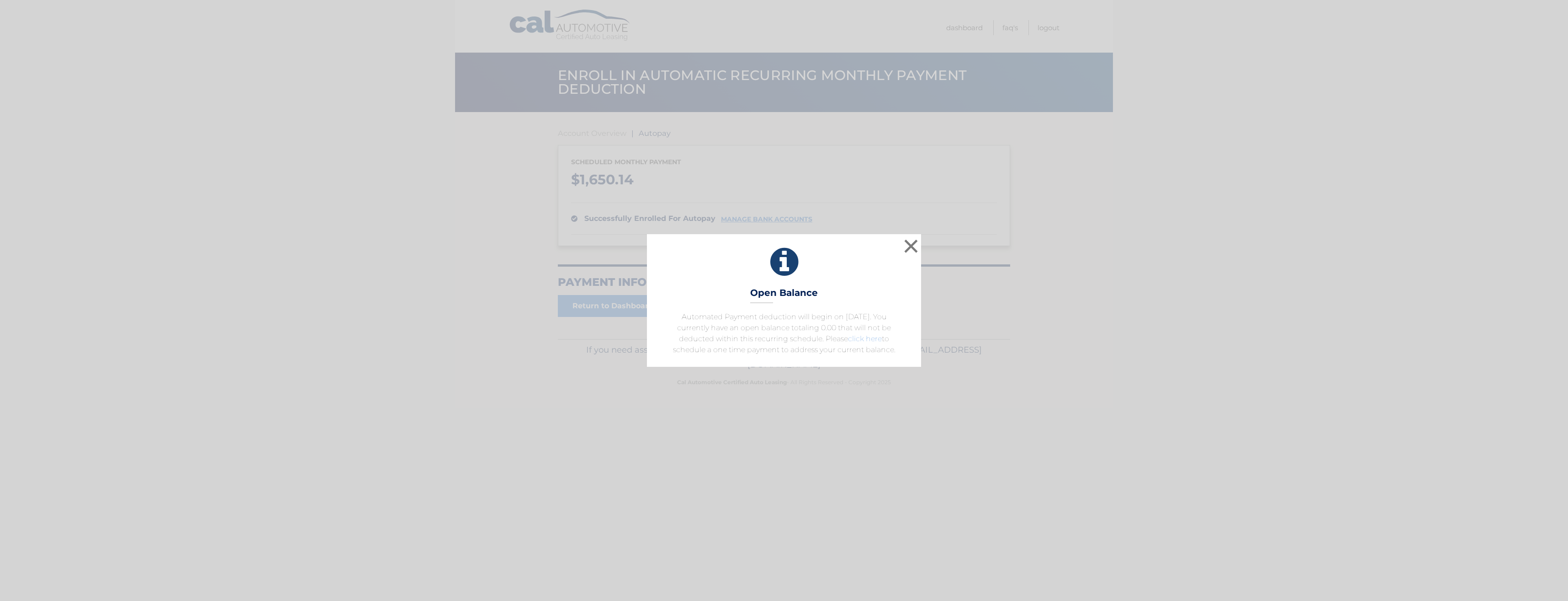
click at [873, 340] on link "click here" at bounding box center [864, 338] width 34 height 9
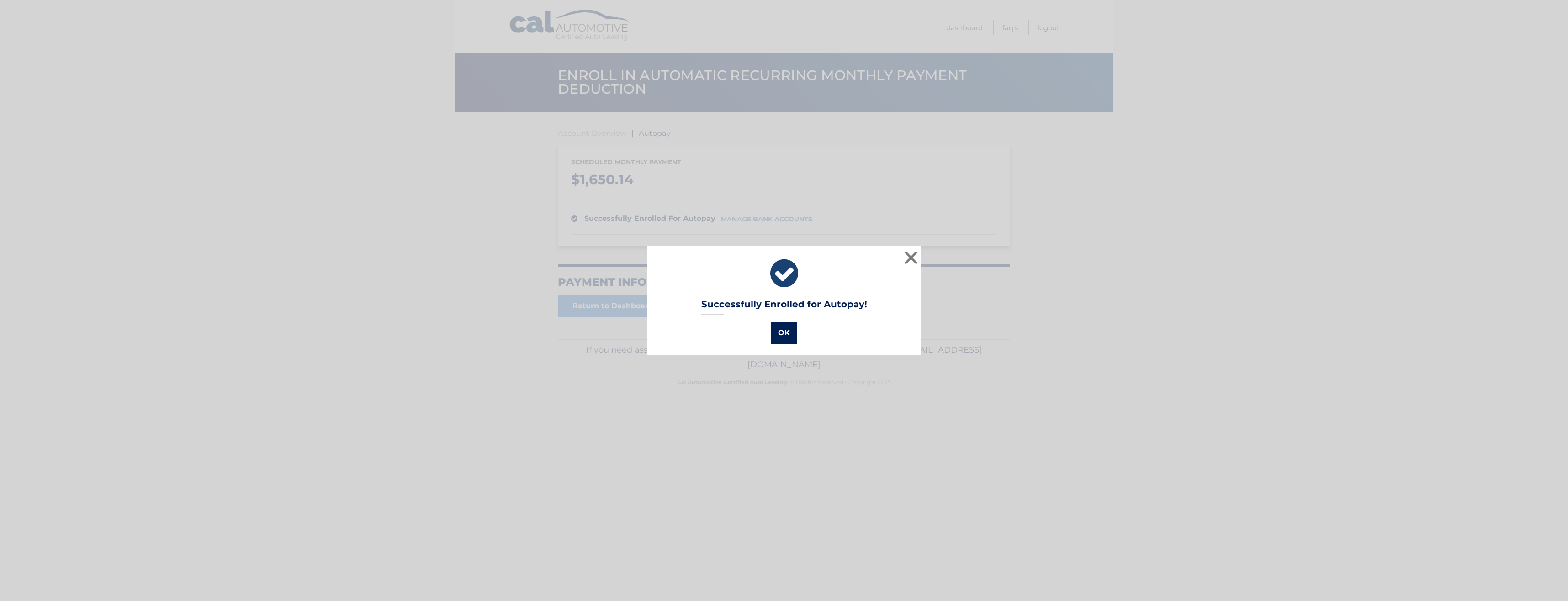
click at [783, 333] on button "OK" at bounding box center [784, 333] width 26 height 22
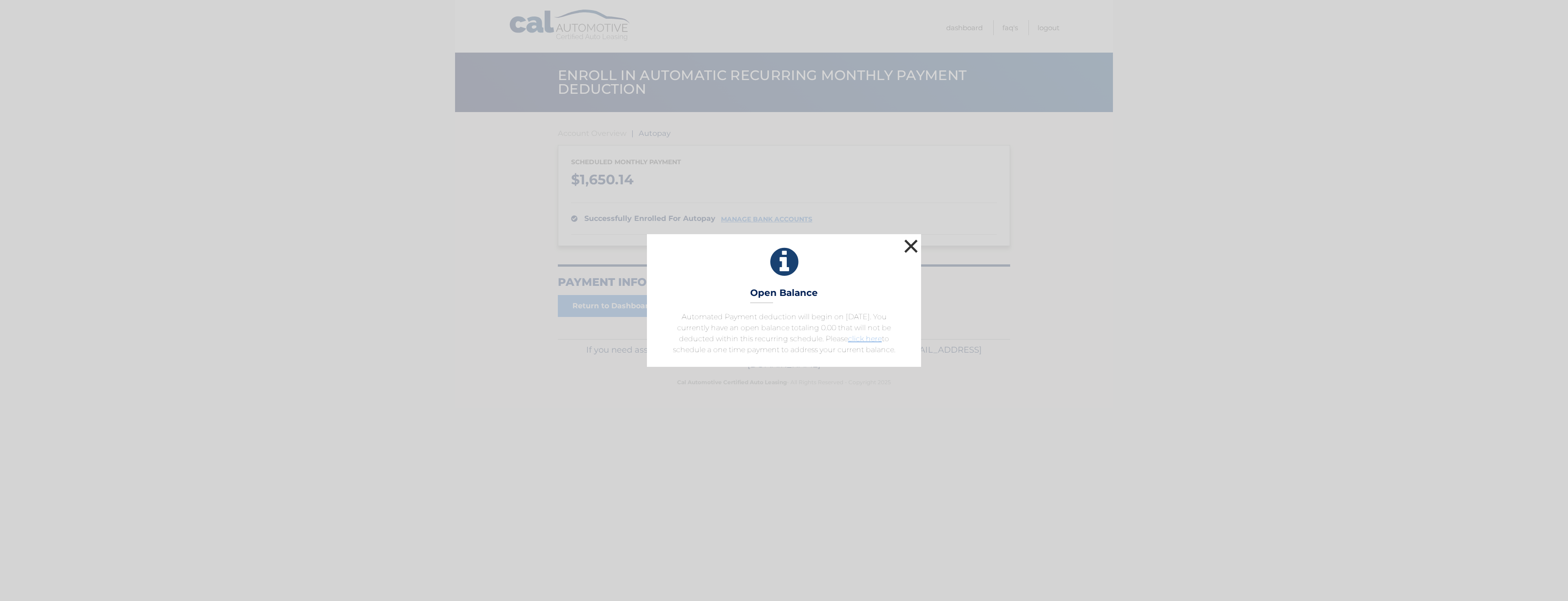
click at [907, 249] on button "×" at bounding box center [911, 246] width 19 height 19
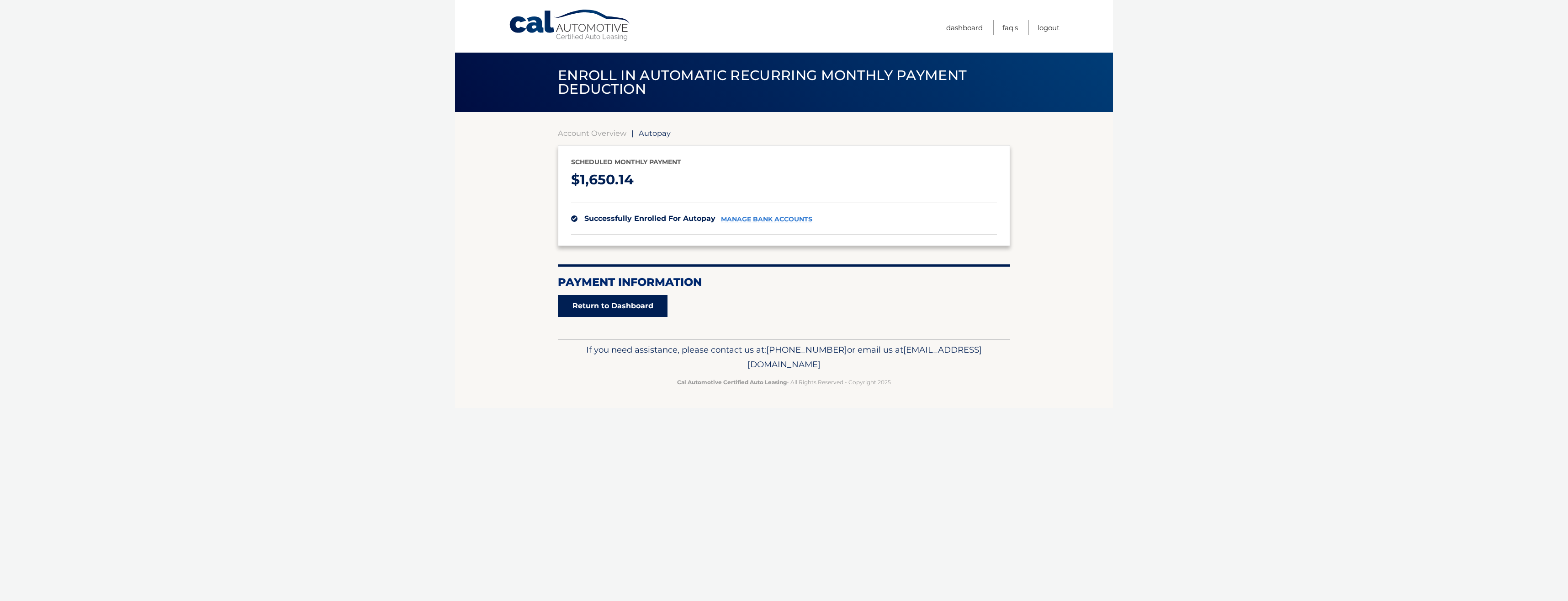
click at [600, 306] on link "Return to Dashboard" at bounding box center [612, 306] width 109 height 22
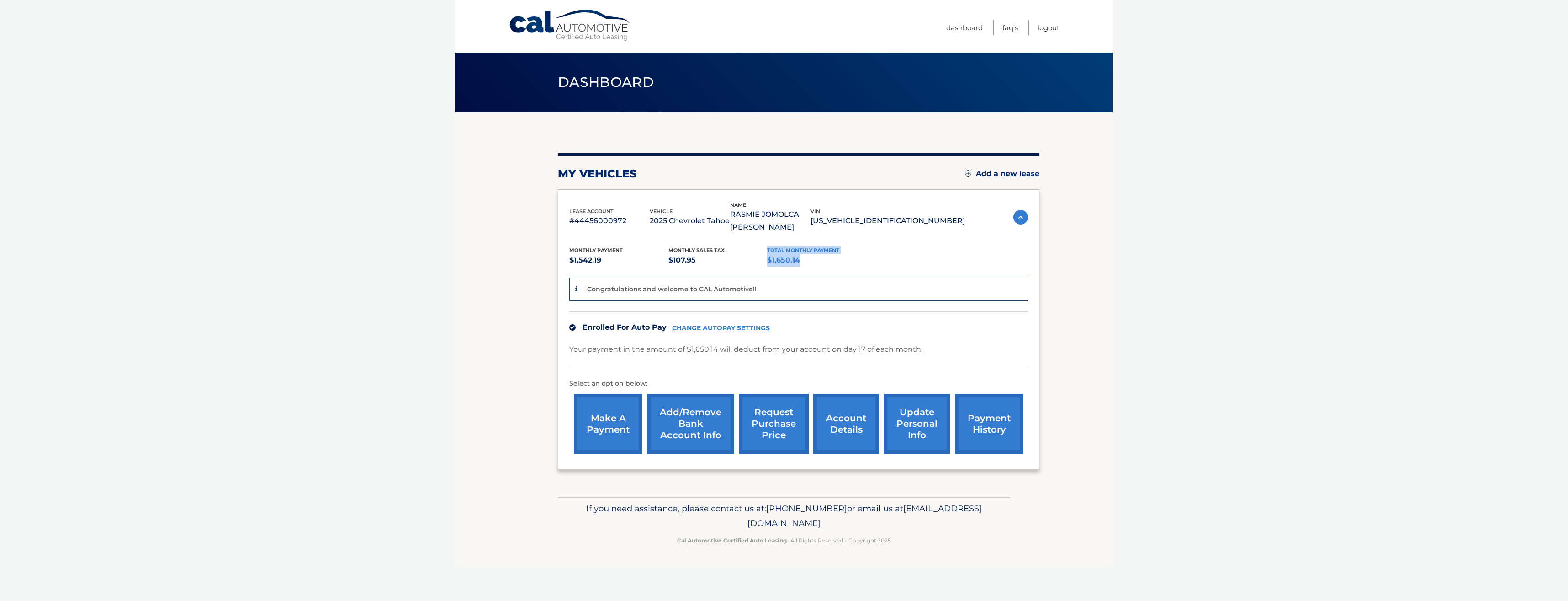
drag, startPoint x: 771, startPoint y: 260, endPoint x: 812, endPoint y: 262, distance: 41.0
click at [812, 262] on div "Monthly Payment $1,542.19 Monthly sales Tax $107.95 Total Monthly Payment $1,65…" at bounding box center [766, 256] width 395 height 21
drag, startPoint x: 812, startPoint y: 262, endPoint x: 877, endPoint y: 261, distance: 65.0
click at [877, 261] on div "Monthly Payment $1,542.19 Monthly sales Tax $107.95 Total Monthly Payment $1,65…" at bounding box center [766, 256] width 395 height 21
drag, startPoint x: 572, startPoint y: 348, endPoint x: 926, endPoint y: 356, distance: 354.1
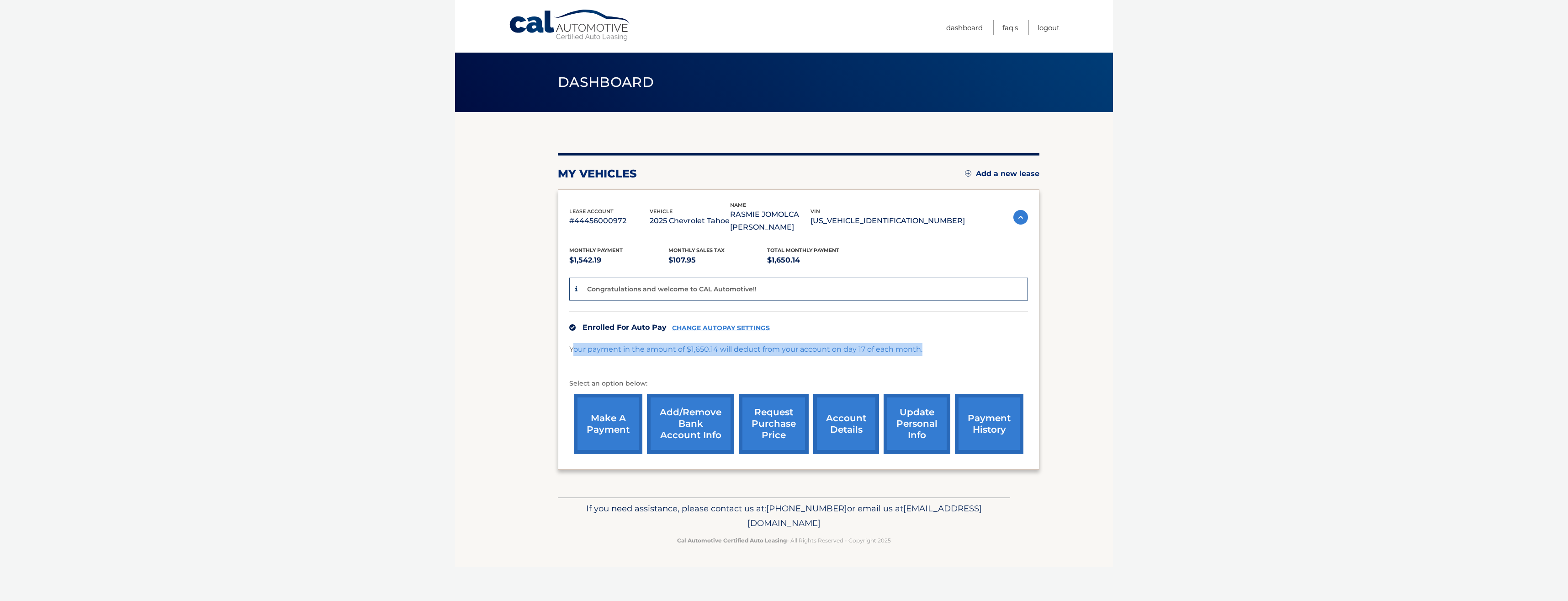
click at [926, 356] on div "Your payment in the amount of $1,650.14 will deduct from your account on day 17…" at bounding box center [799, 355] width 459 height 24
drag, startPoint x: 926, startPoint y: 356, endPoint x: 987, endPoint y: 358, distance: 61.0
click at [987, 358] on div "Your payment in the amount of $1,650.14 will deduct from your account on day 17…" at bounding box center [799, 355] width 459 height 24
